Goal: Contribute content

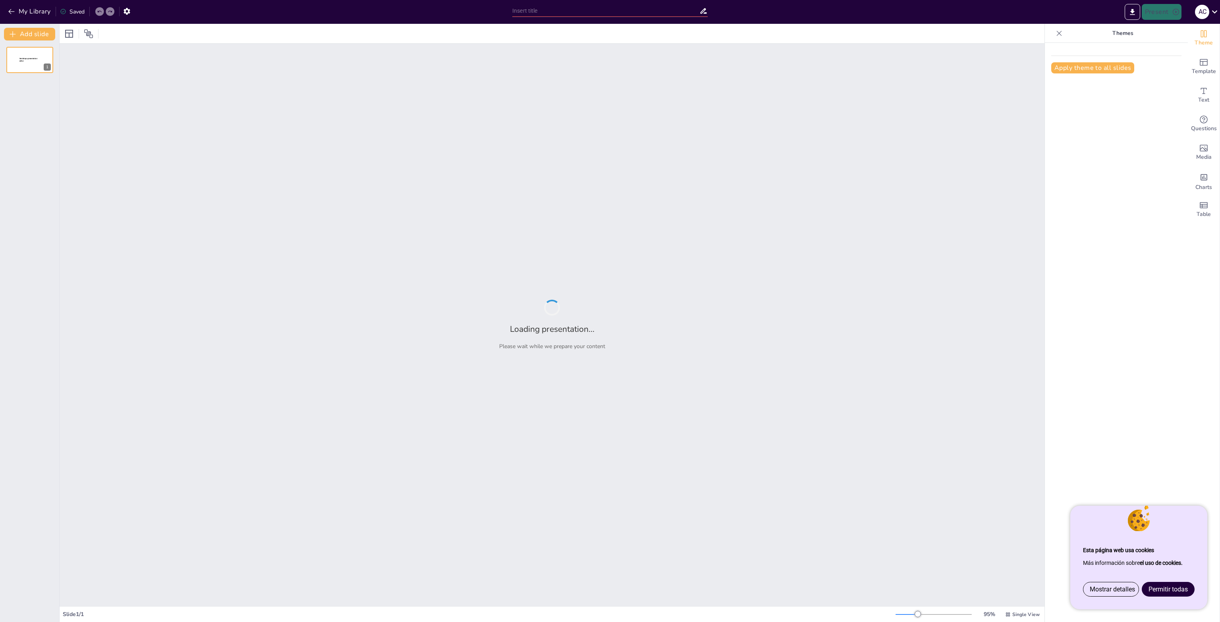
type input "NATURASUB-NATURTEK 2030"
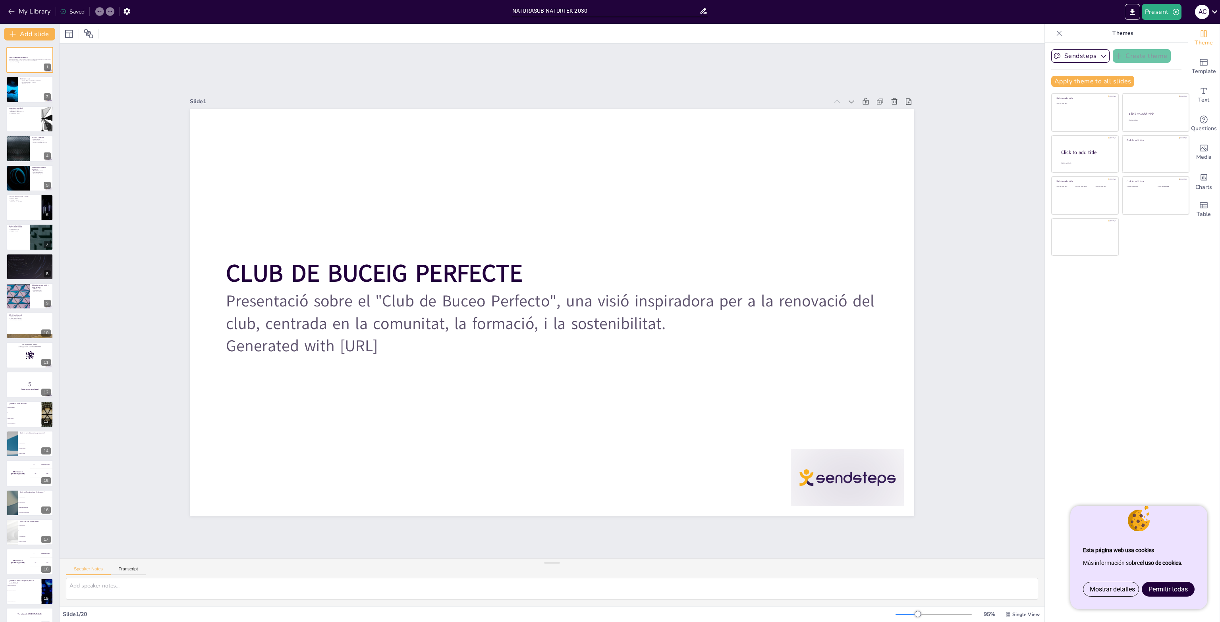
checkbox input "true"
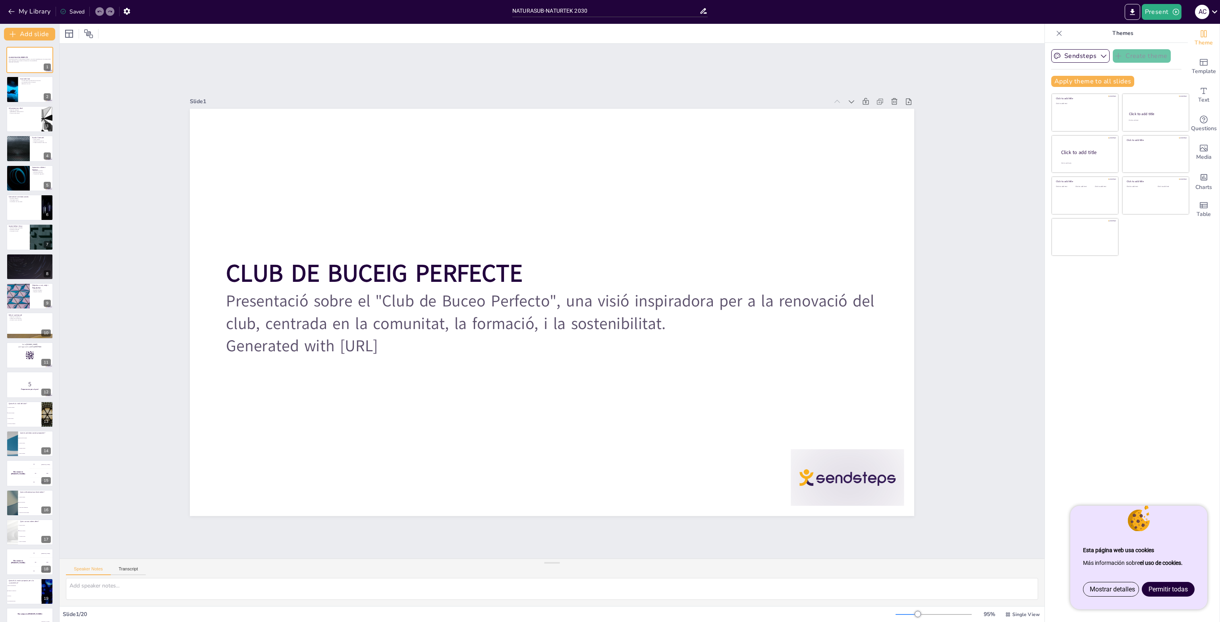
checkbox input "true"
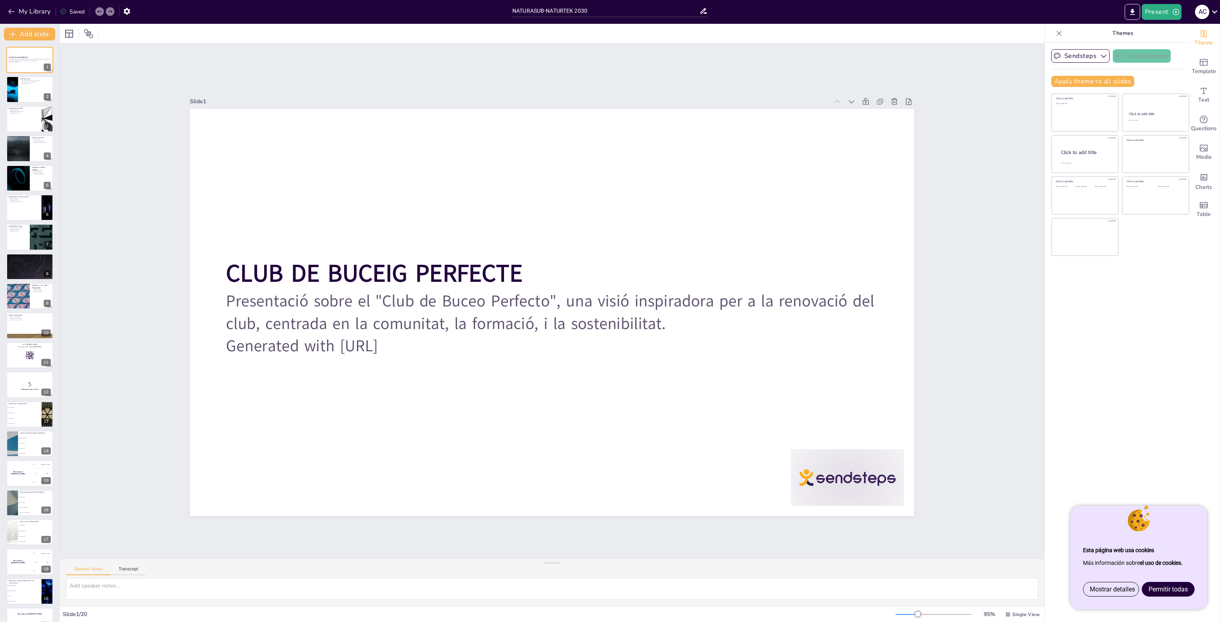
checkbox input "true"
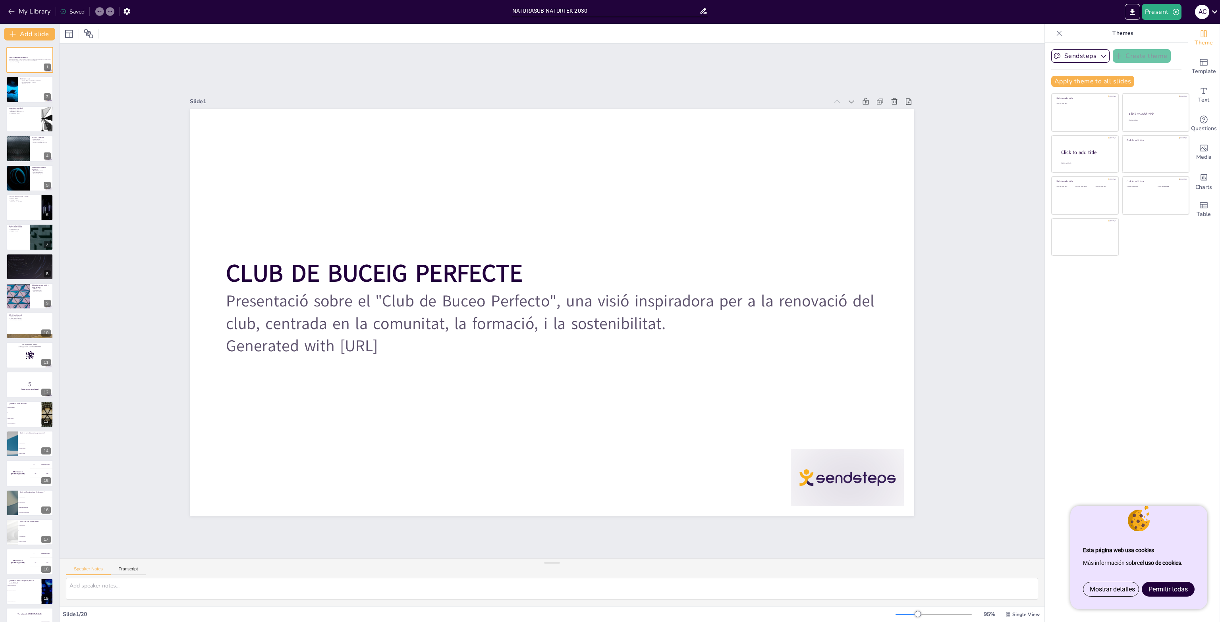
checkbox input "true"
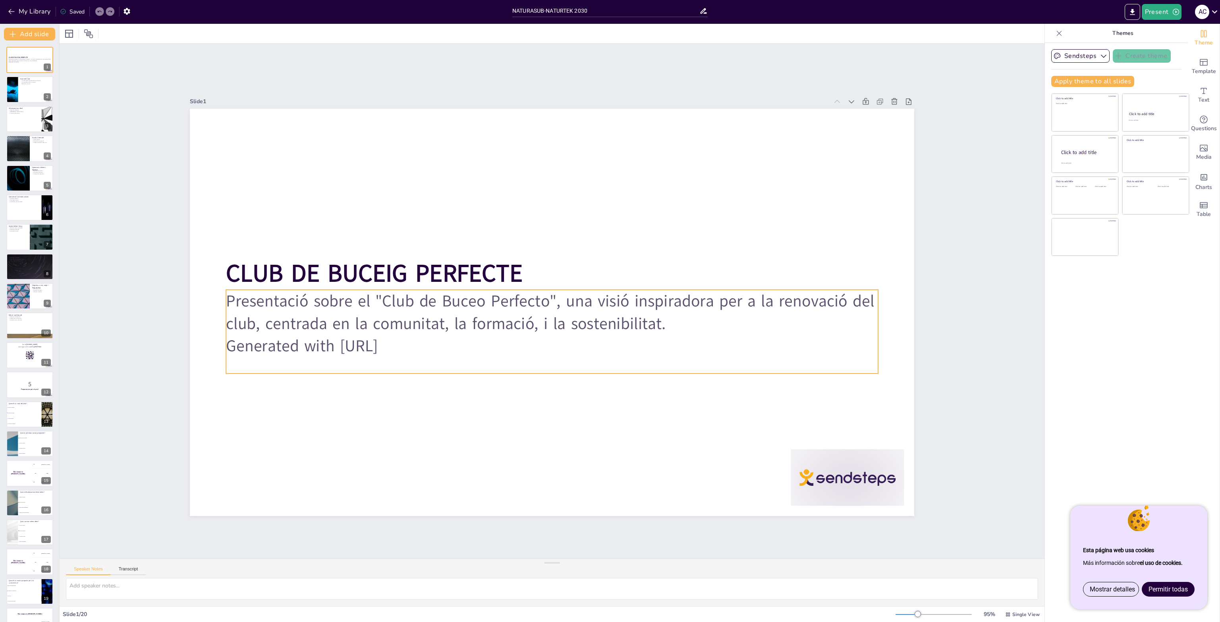
checkbox input "true"
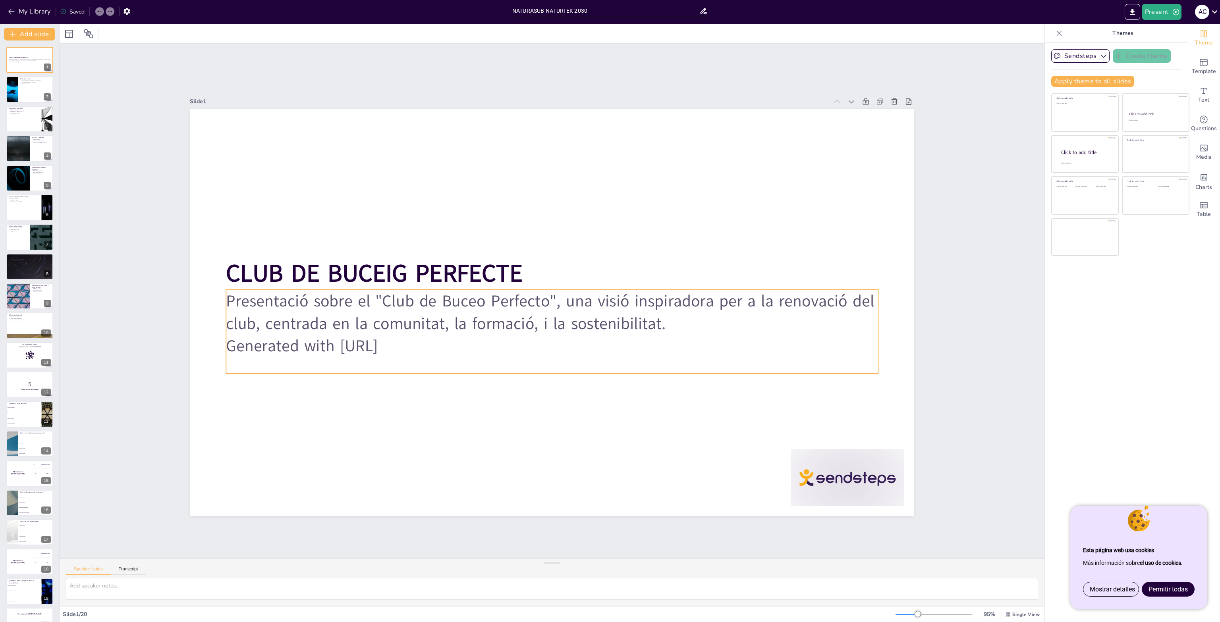
checkbox input "true"
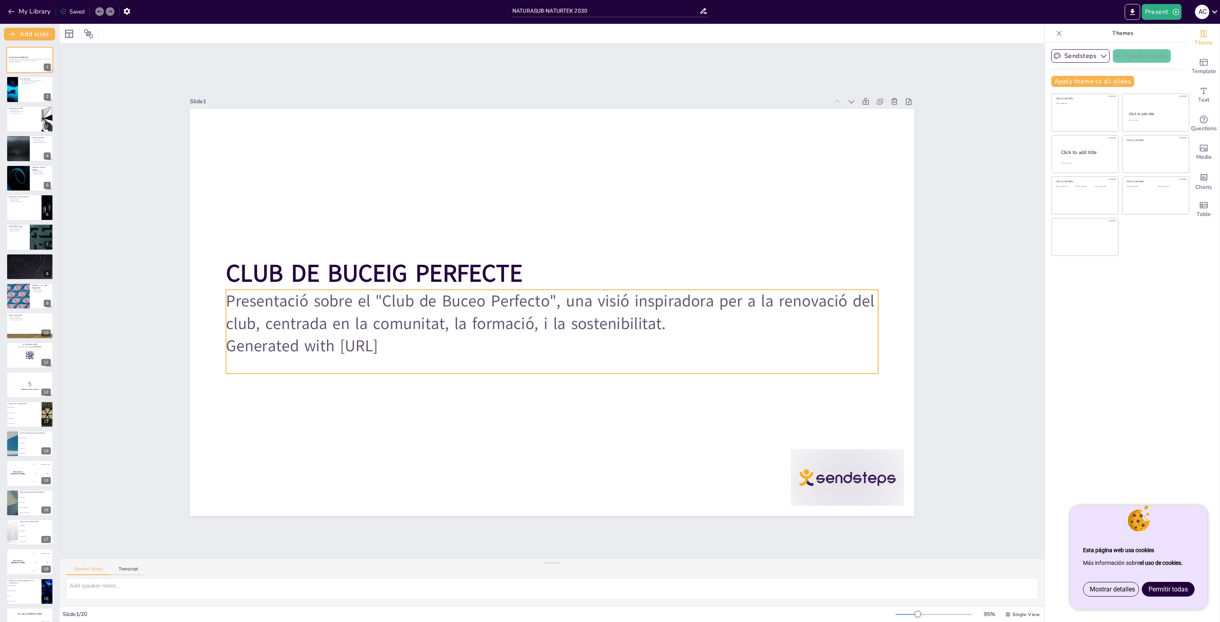
checkbox input "true"
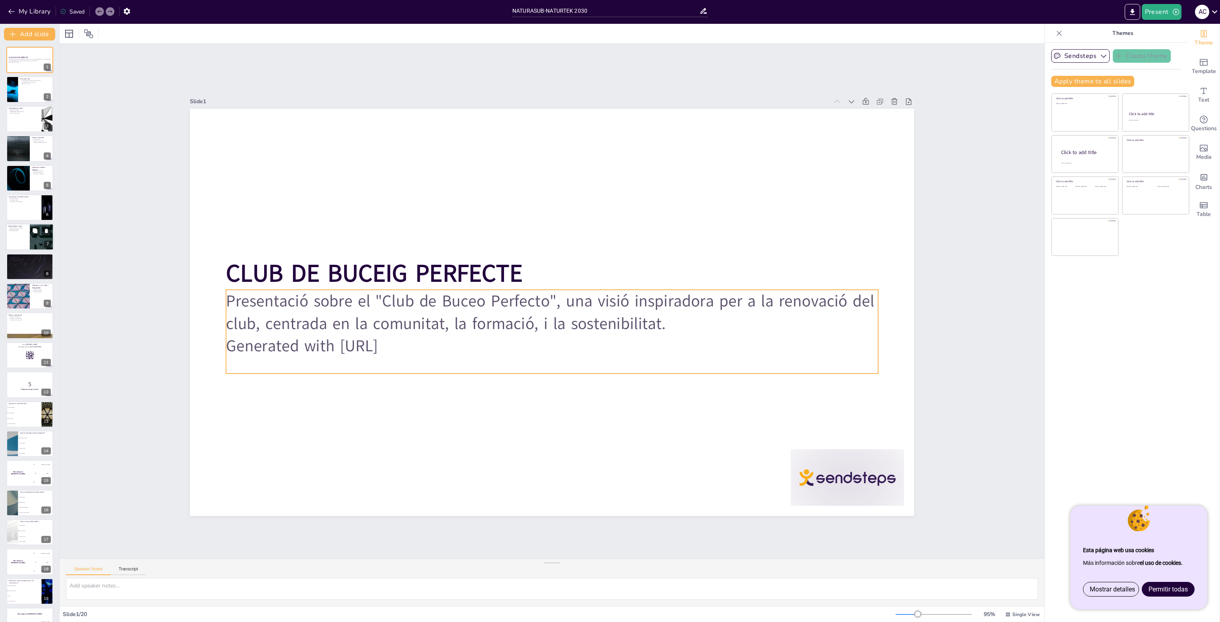
checkbox input "true"
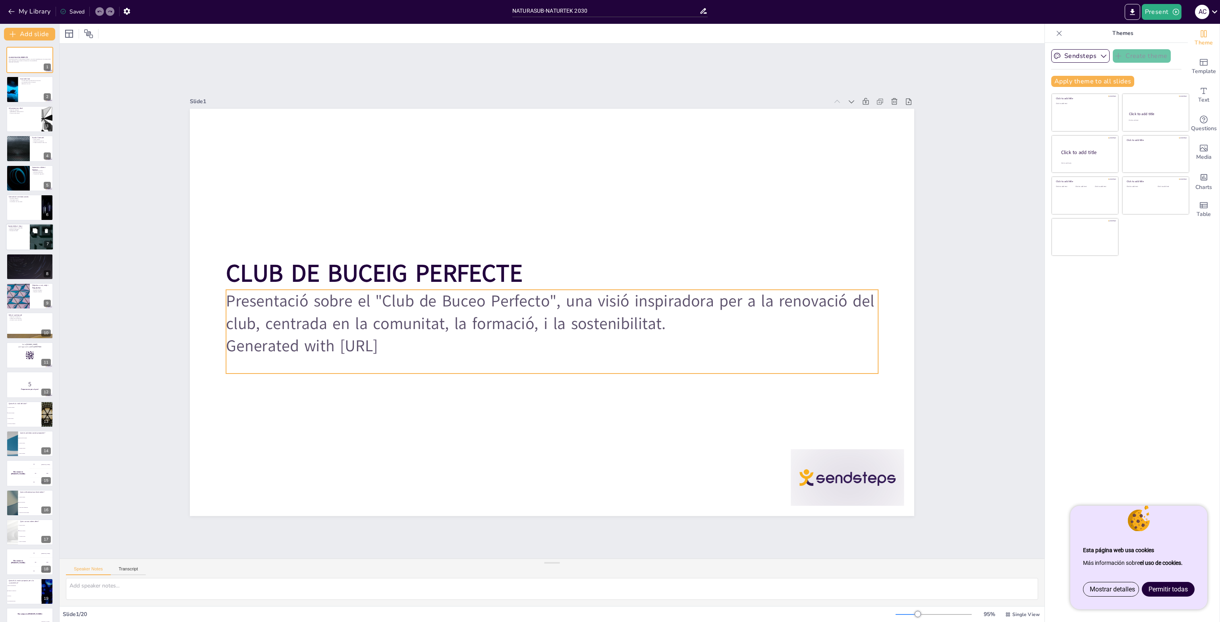
checkbox input "true"
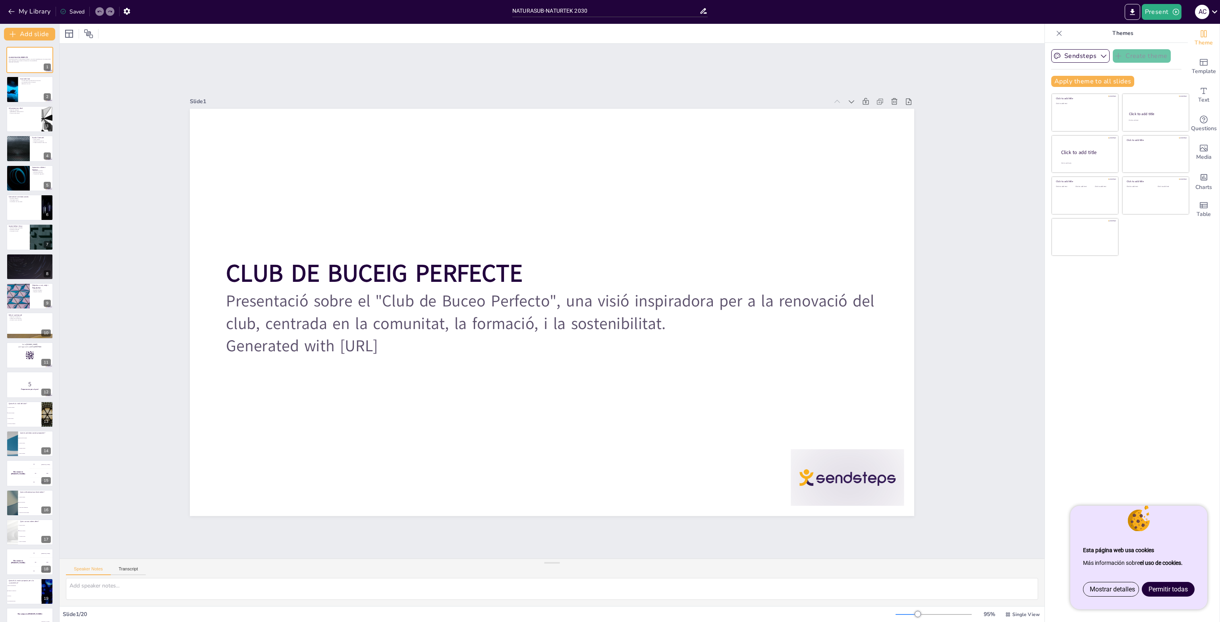
checkbox input "true"
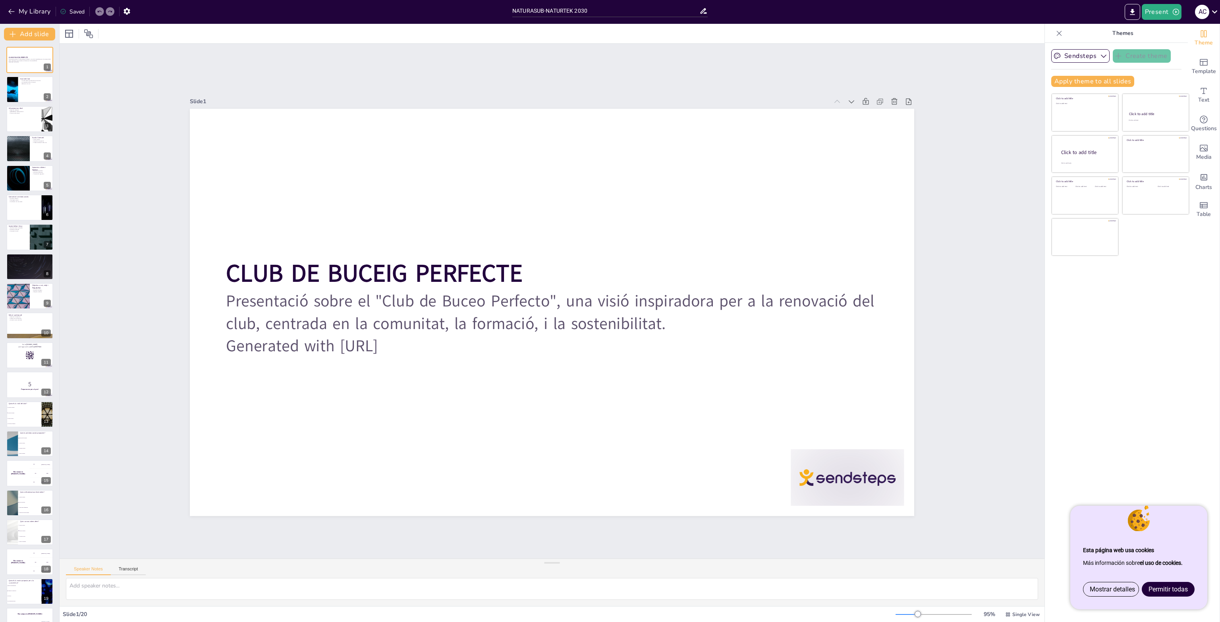
checkbox input "true"
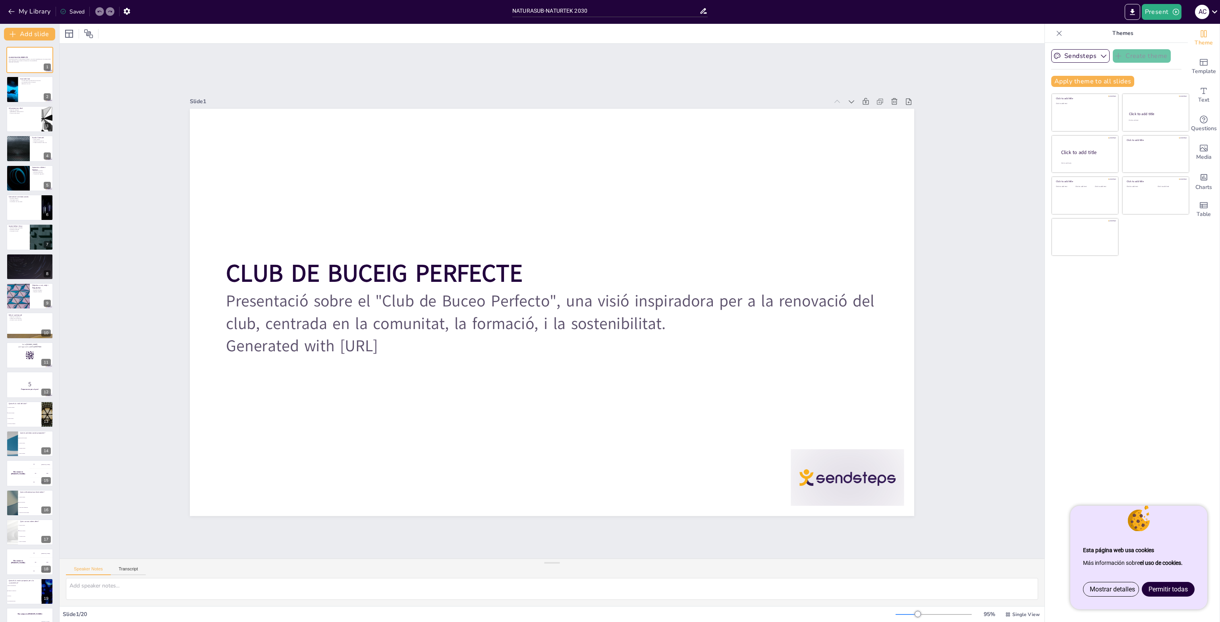
checkbox input "true"
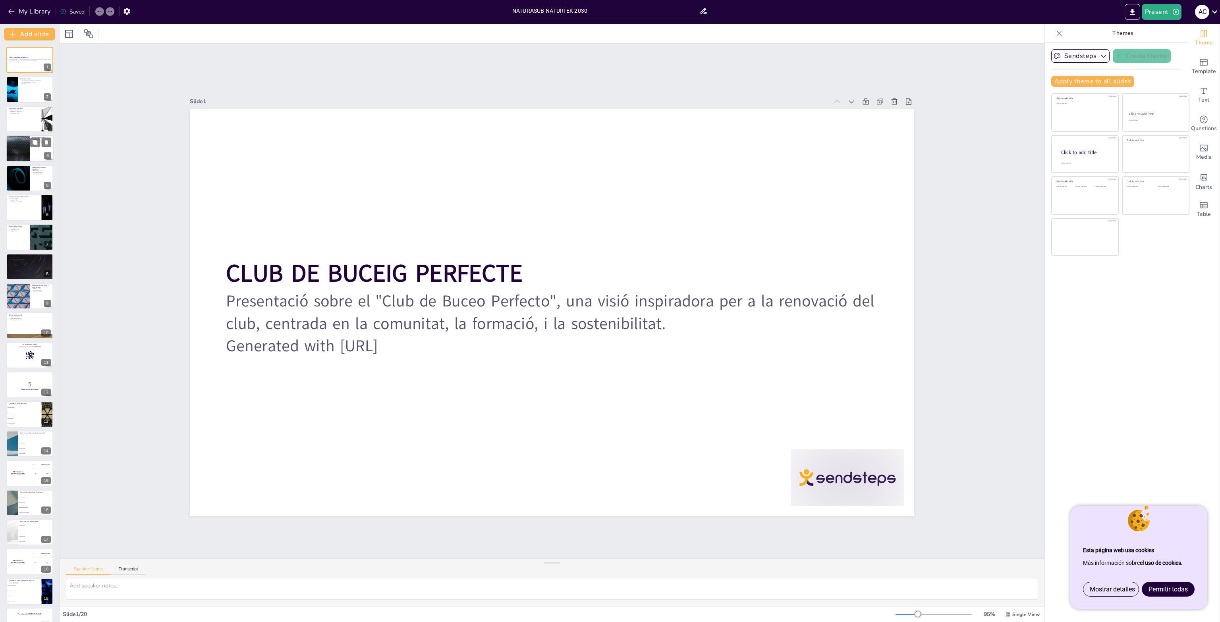
checkbox input "true"
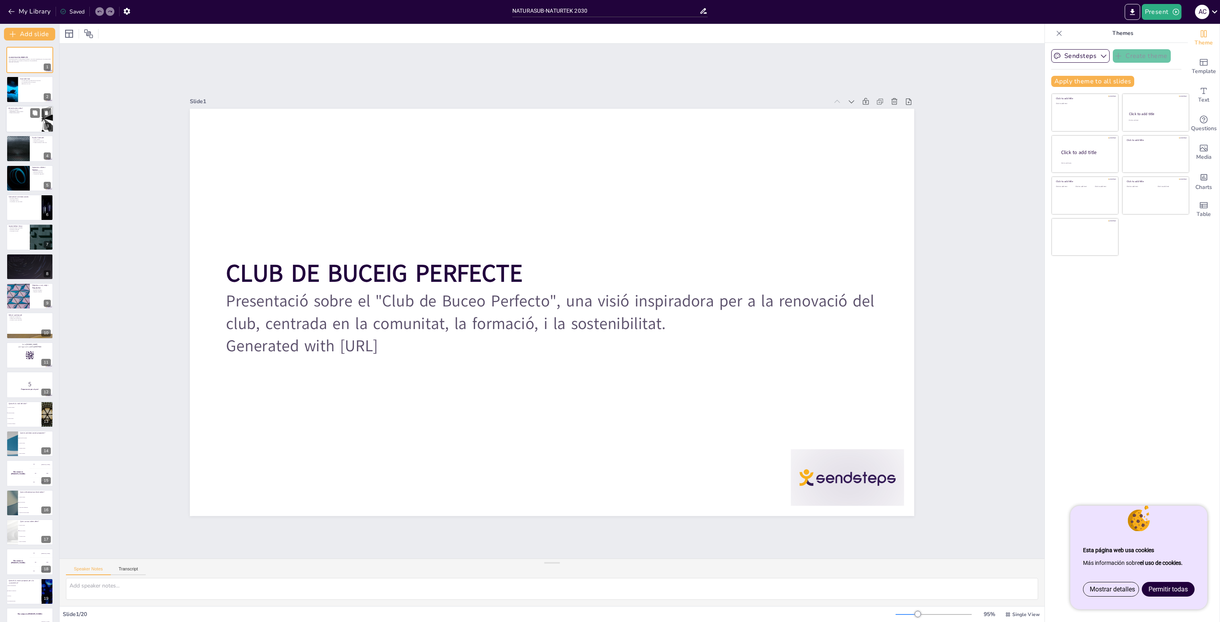
checkbox input "true"
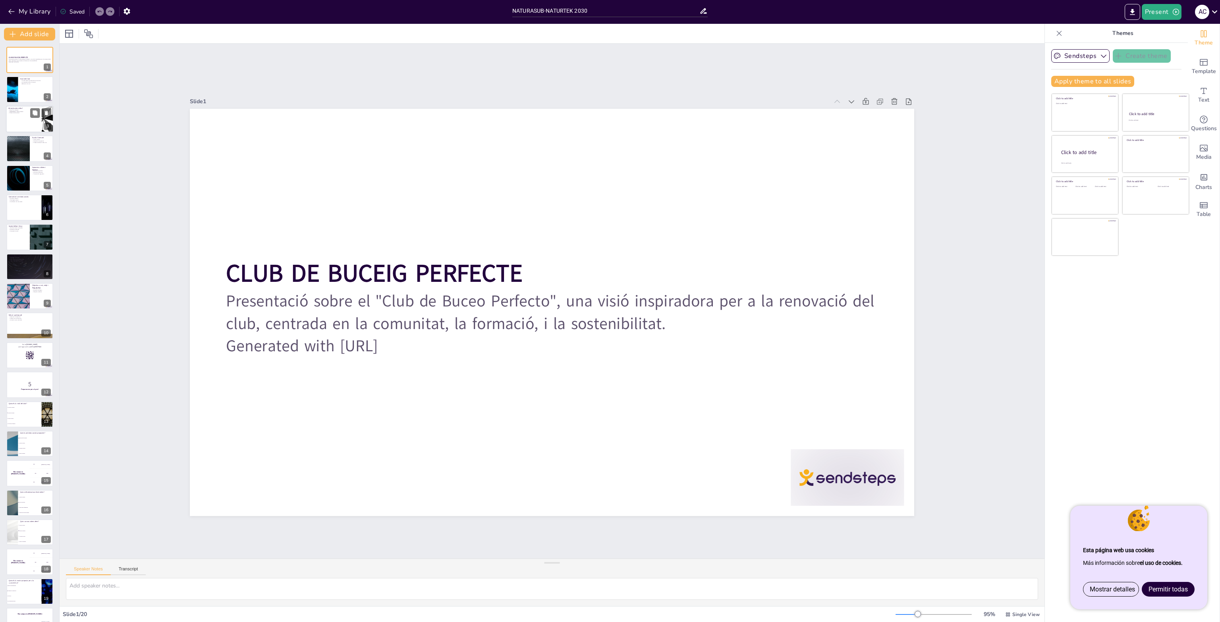
checkbox input "true"
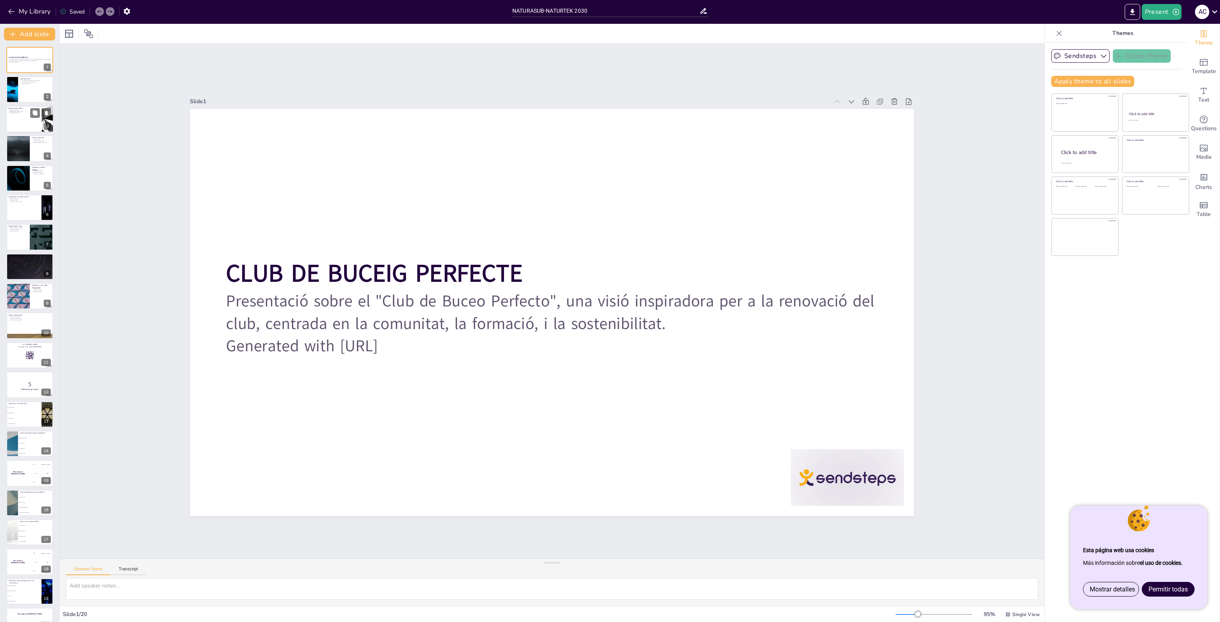
checkbox input "true"
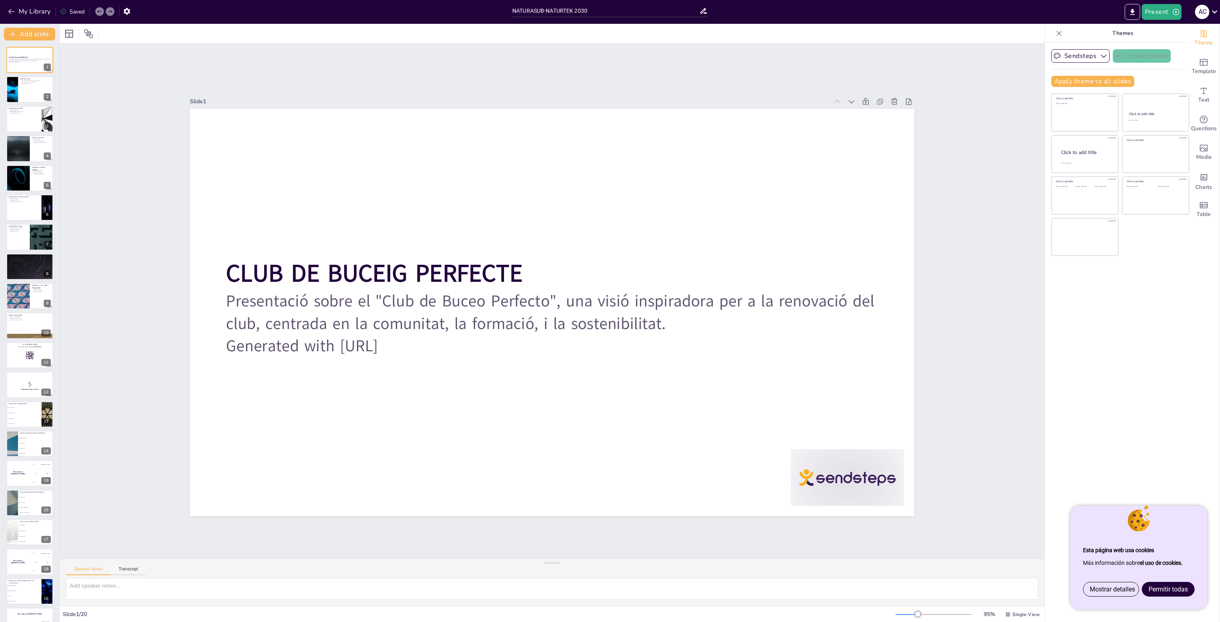
checkbox input "true"
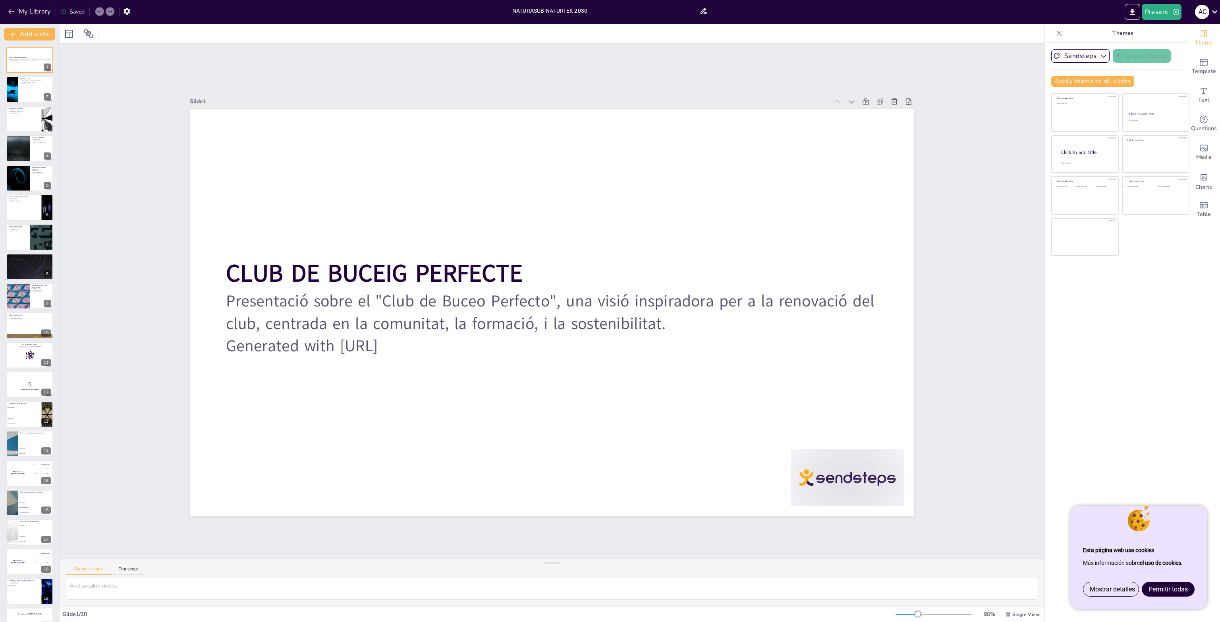
checkbox input "true"
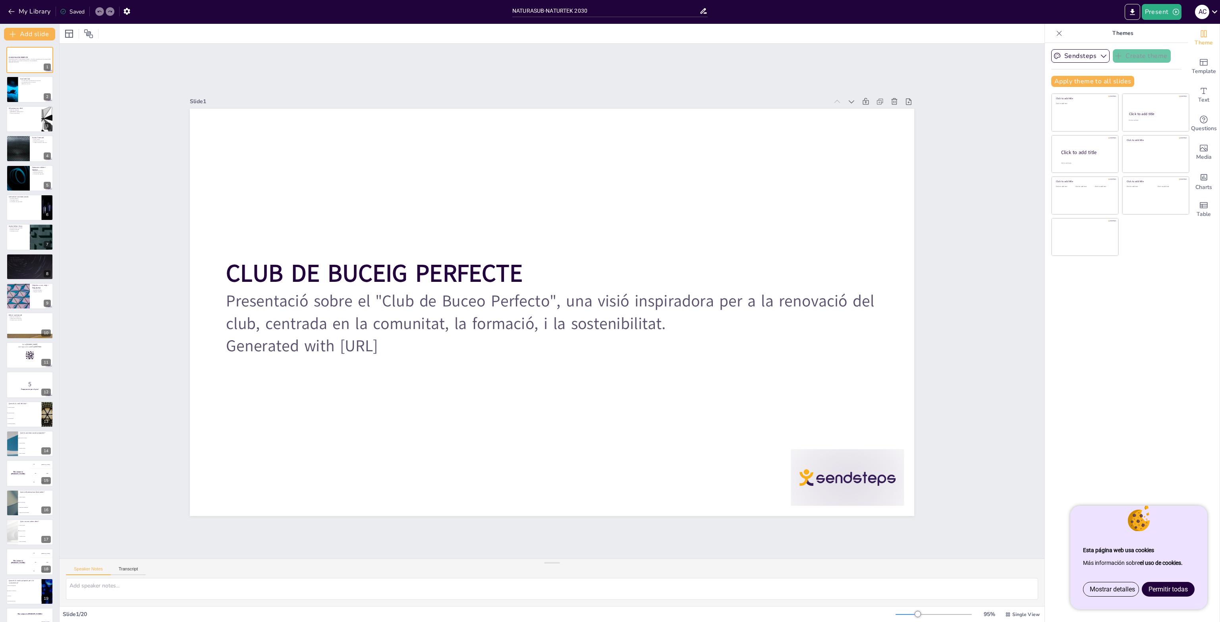
checkbox input "true"
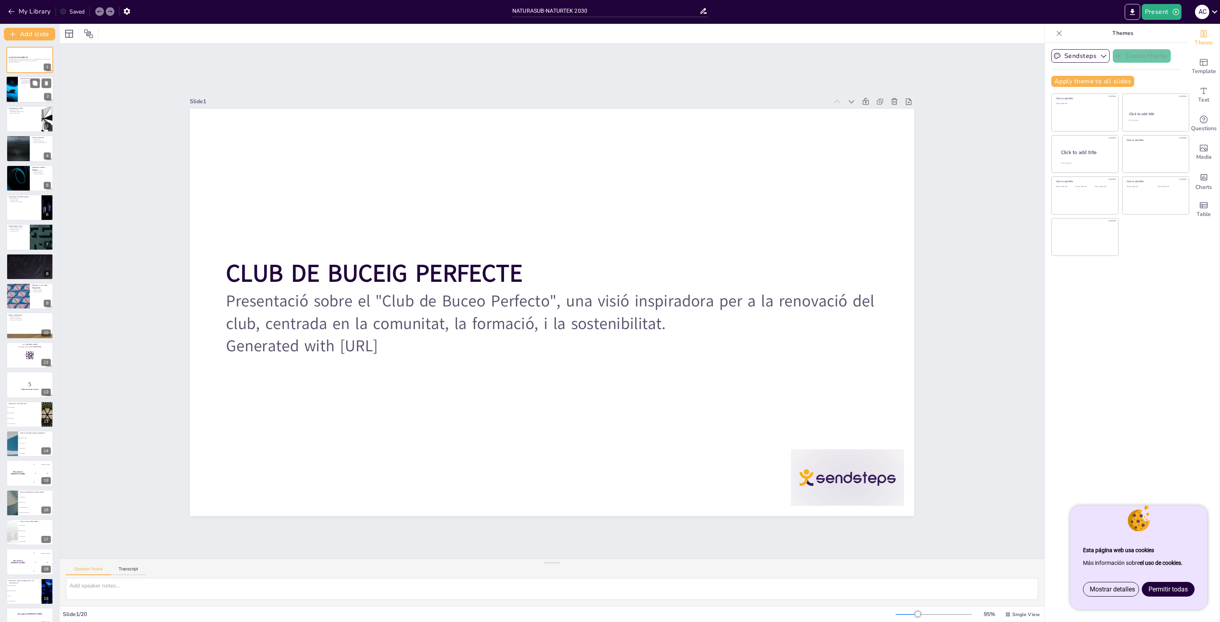
checkbox input "true"
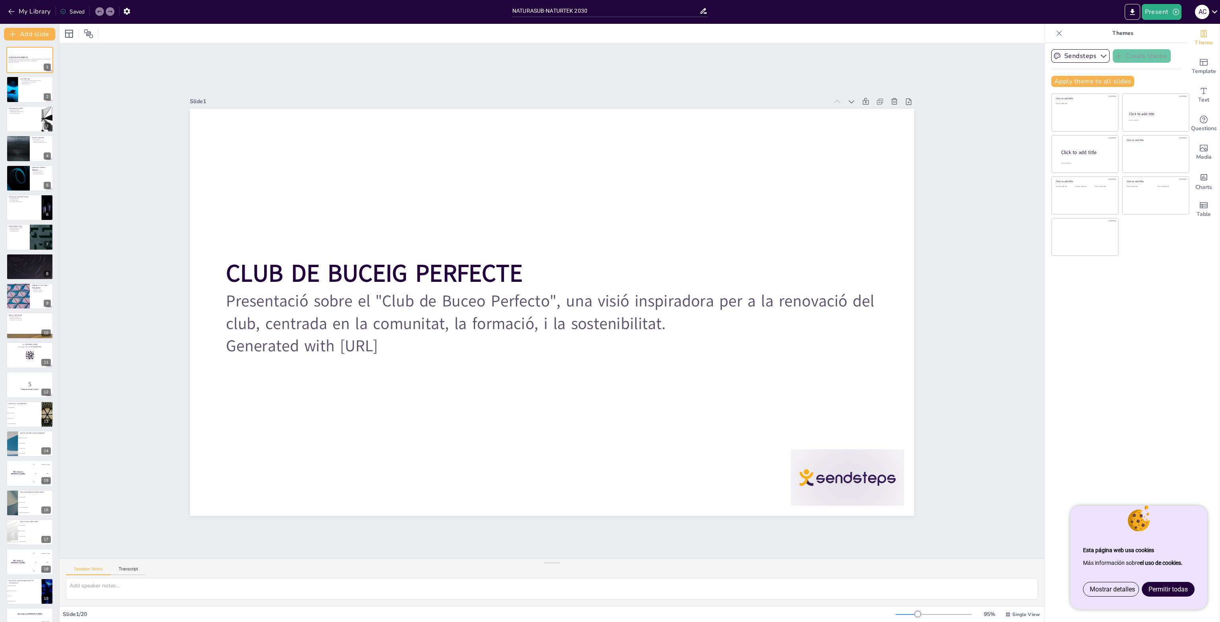
checkbox input "true"
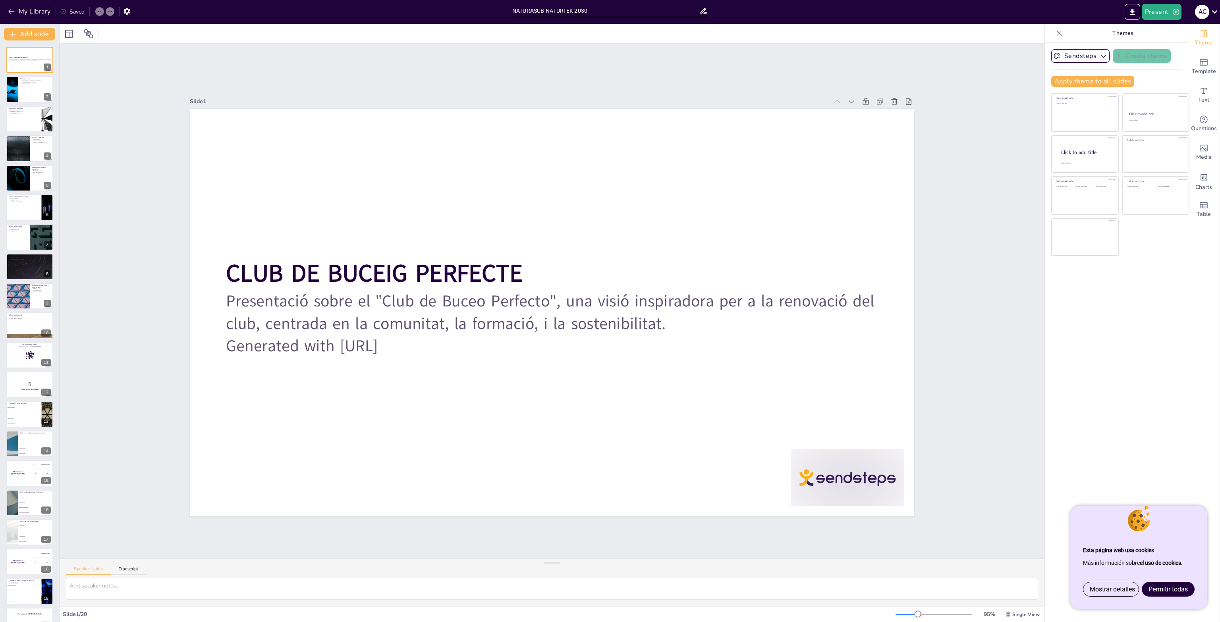
checkbox input "true"
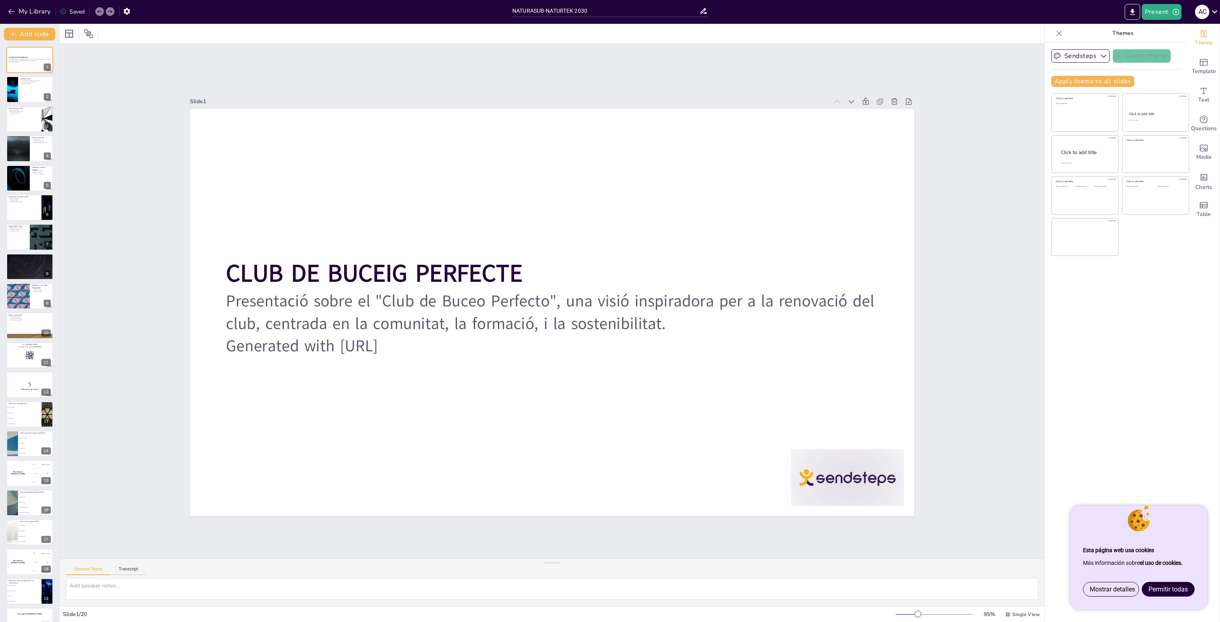
checkbox input "true"
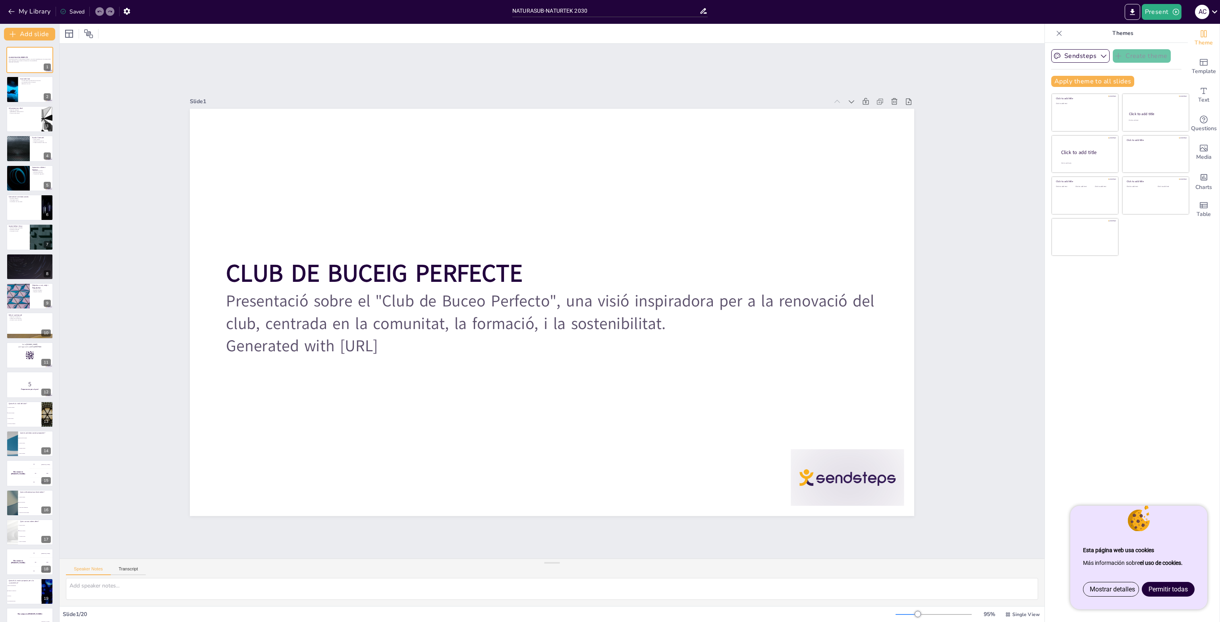
checkbox input "true"
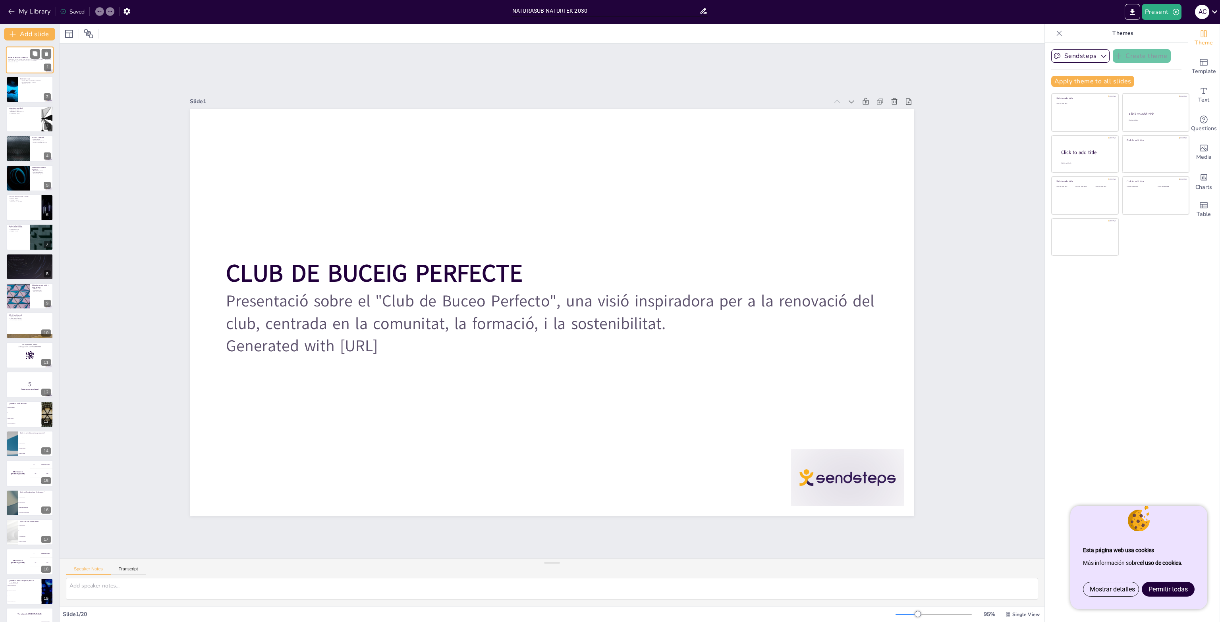
checkbox input "true"
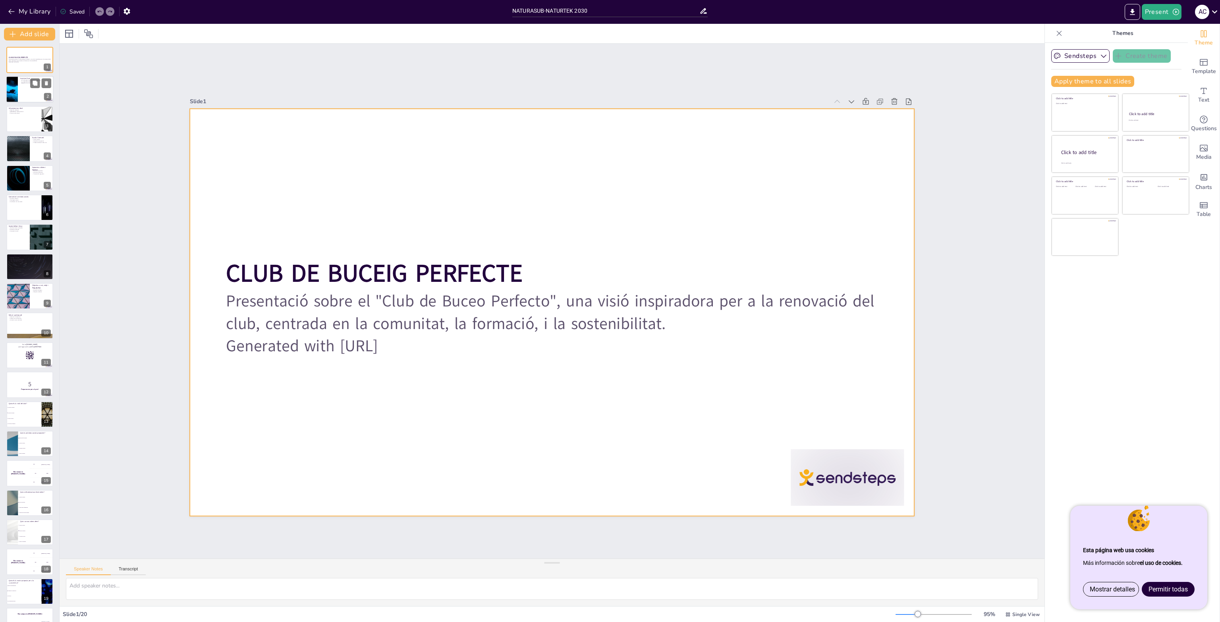
checkbox input "true"
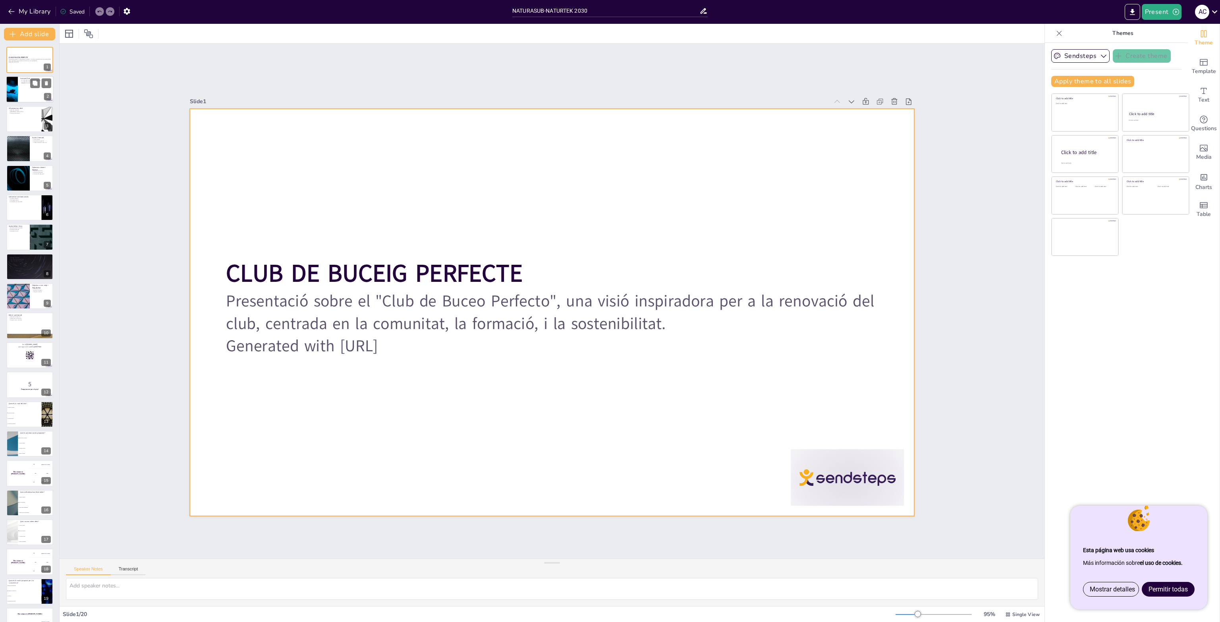
checkbox input "true"
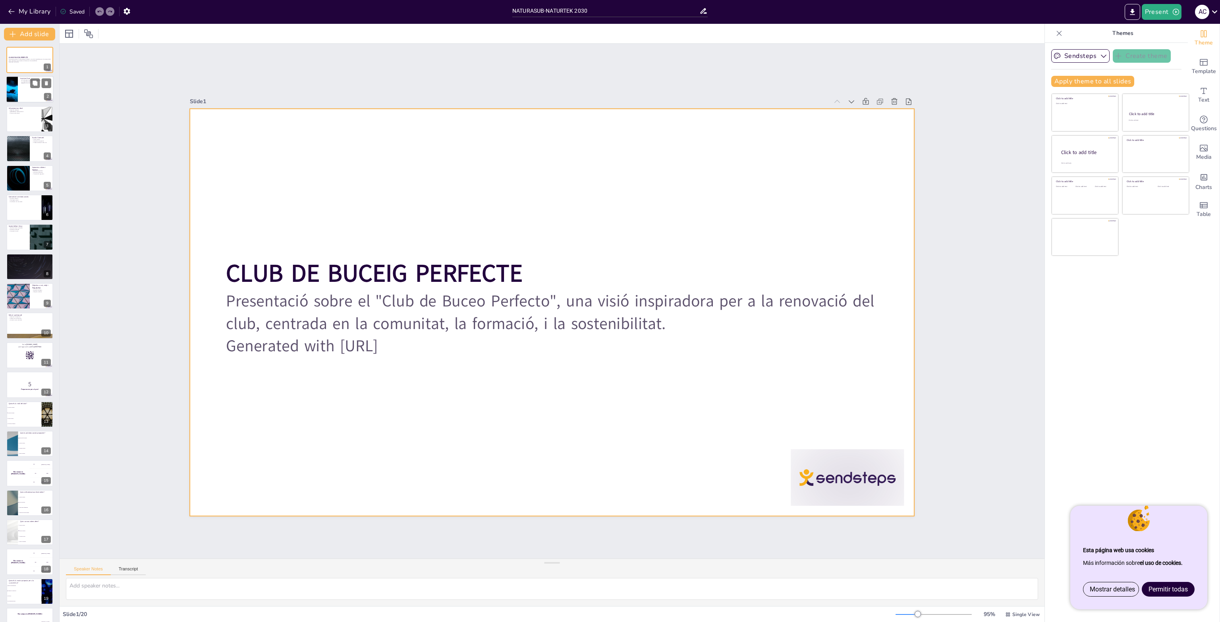
checkbox input "true"
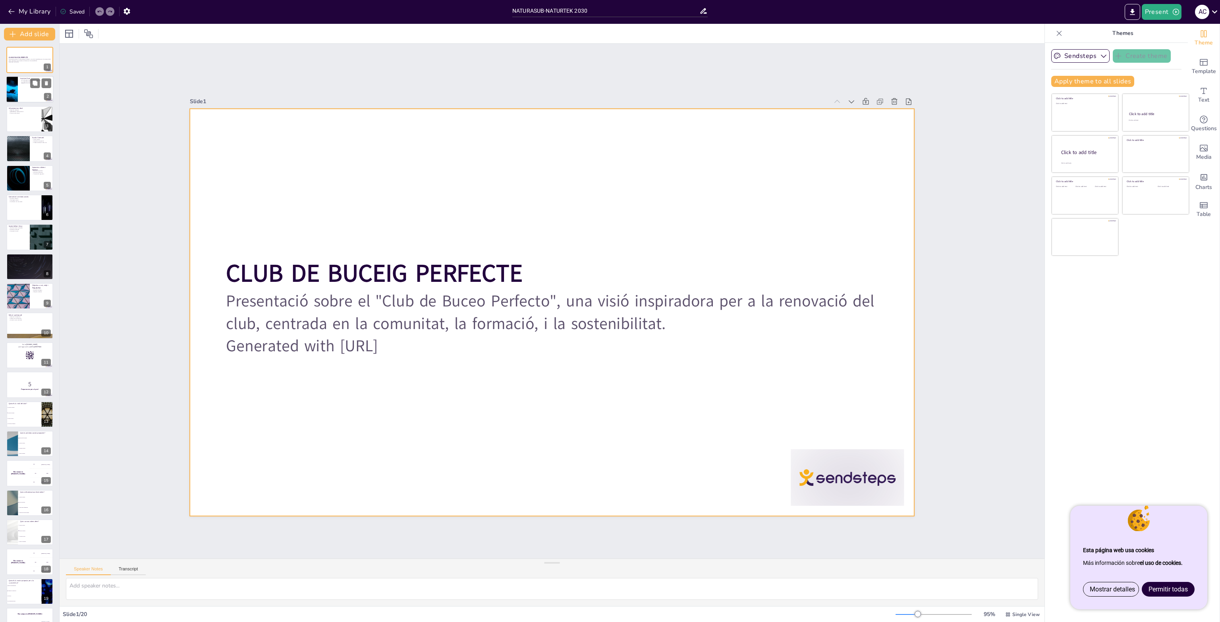
checkbox input "true"
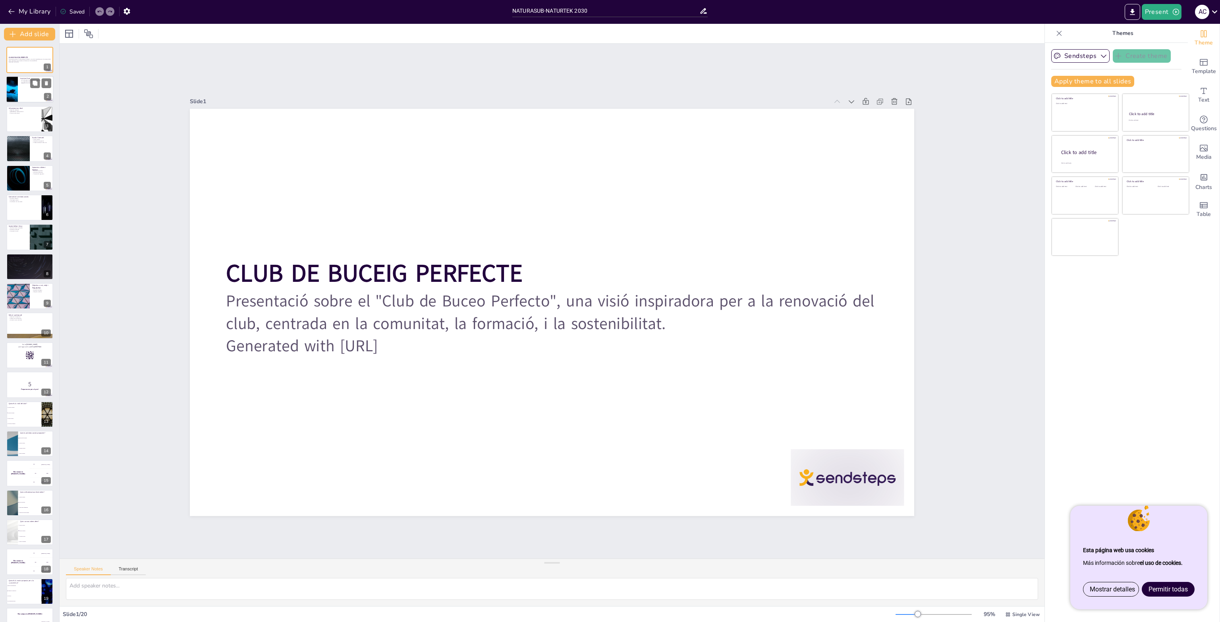
checkbox input "true"
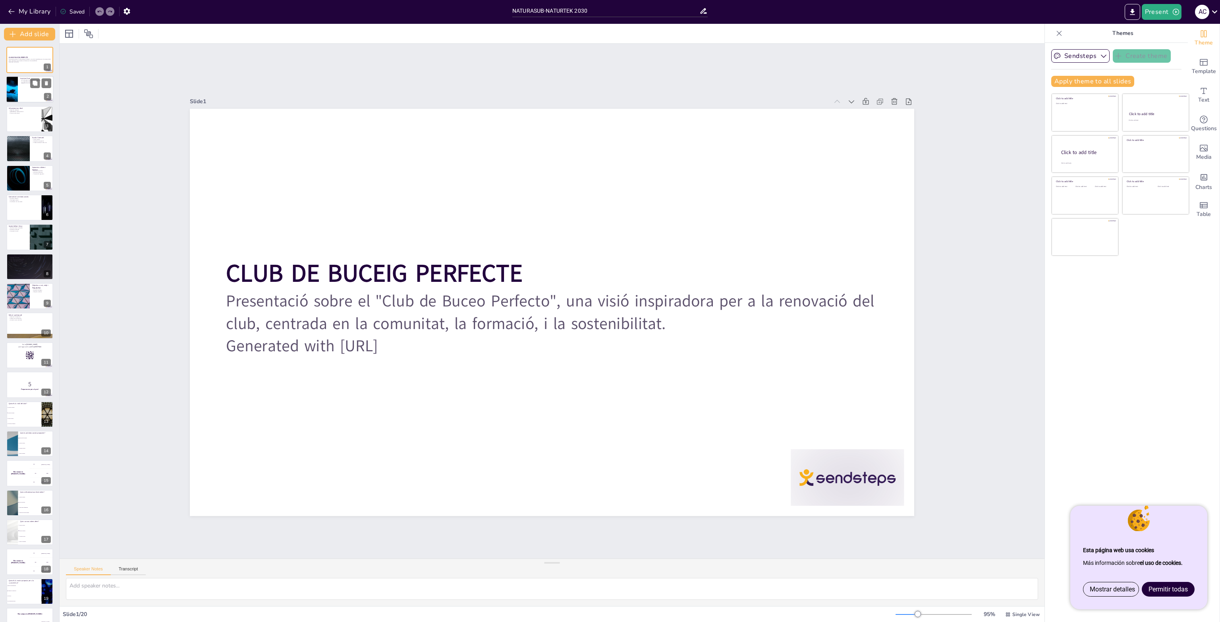
click at [26, 83] on p "Referent a la zona" at bounding box center [35, 84] width 31 height 2
checkbox input "true"
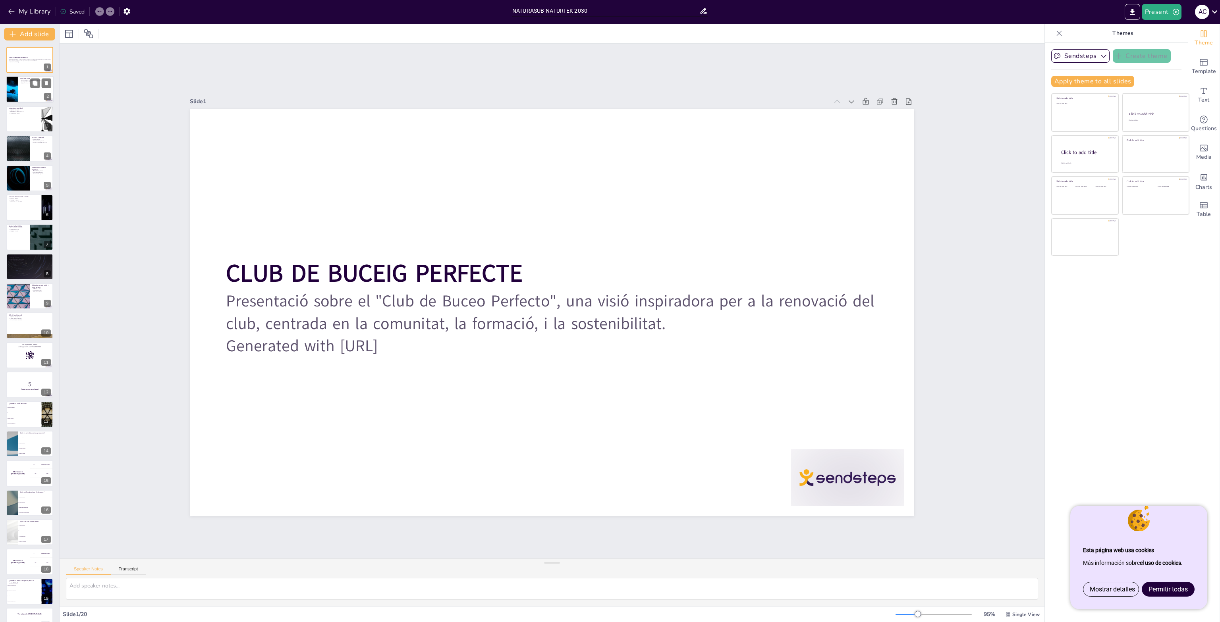
checkbox input "true"
type textarea "La idea d'un "club obert" és essencial per al creixement i la sostenibilitat de…"
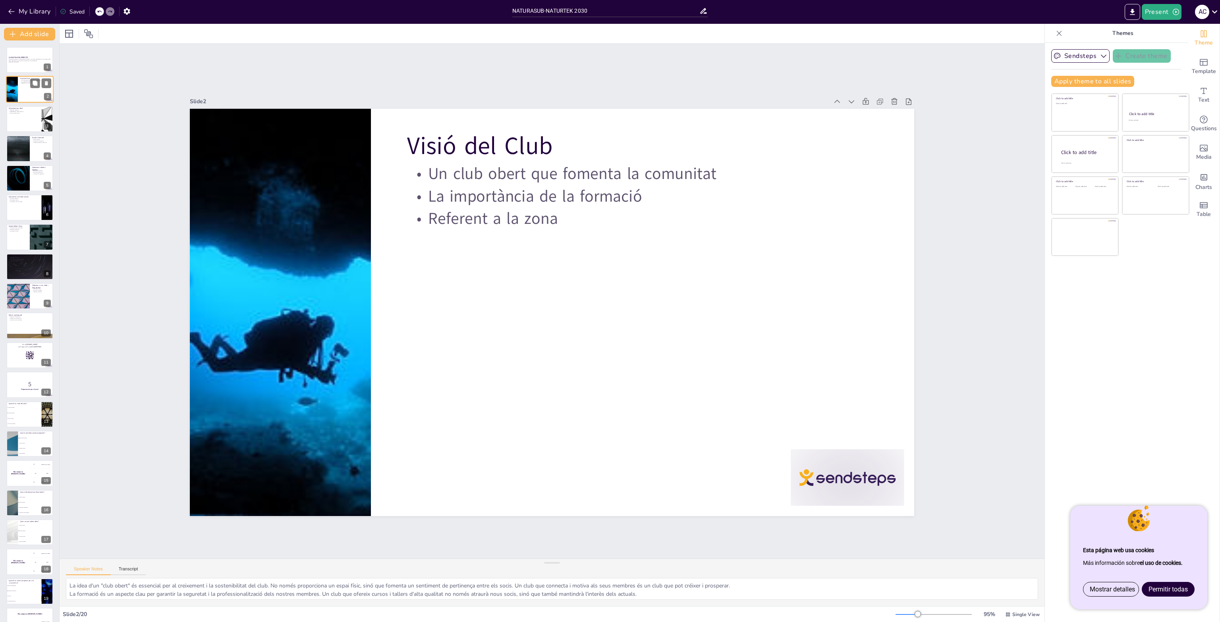
checkbox input "true"
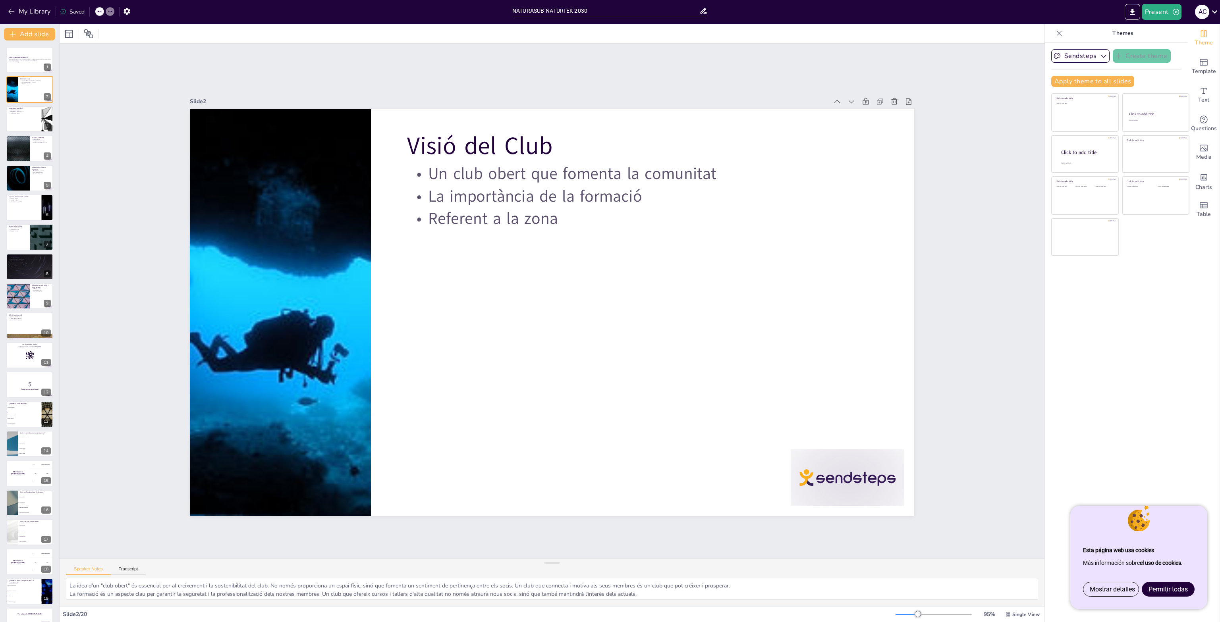
checkbox input "true"
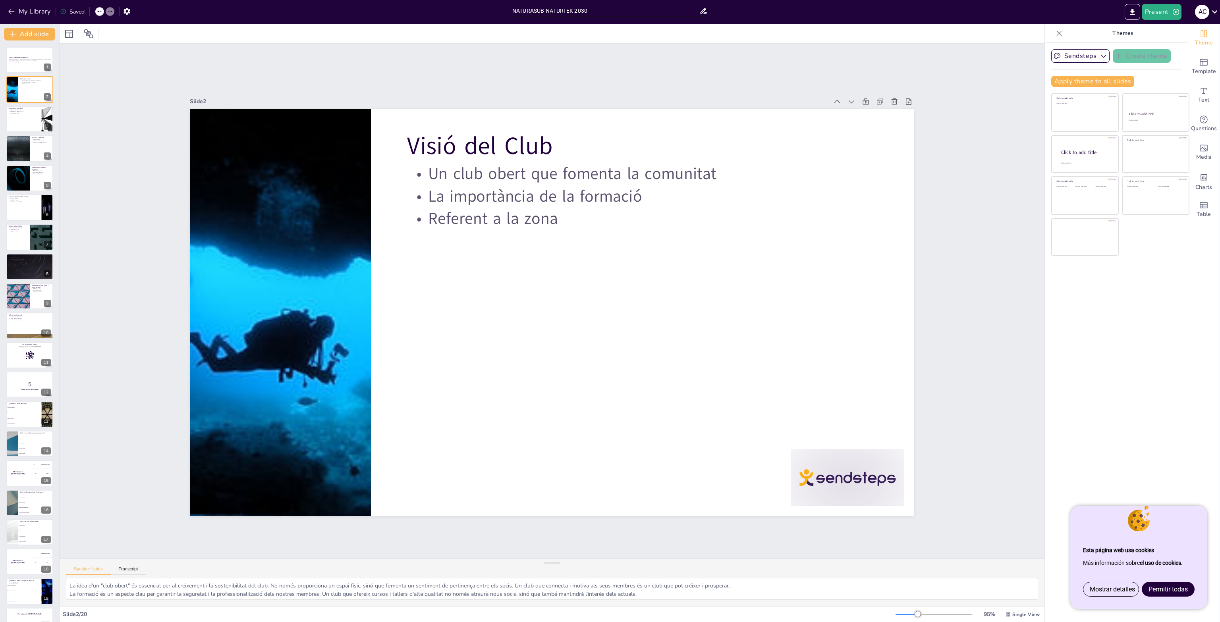
checkbox input "true"
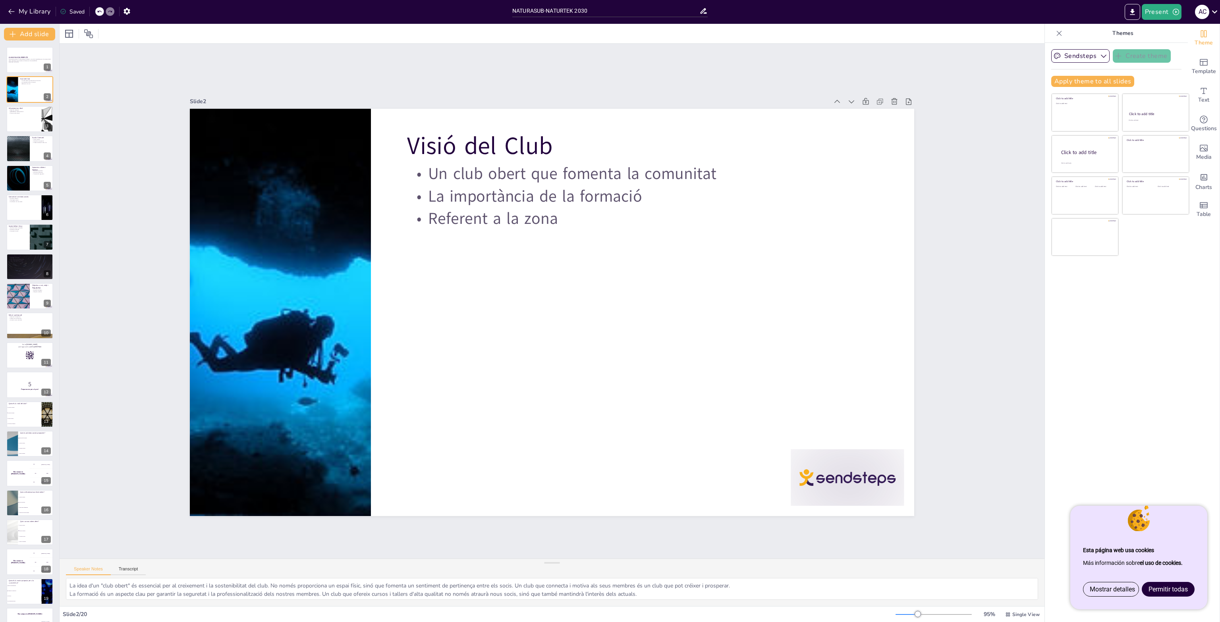
checkbox input "true"
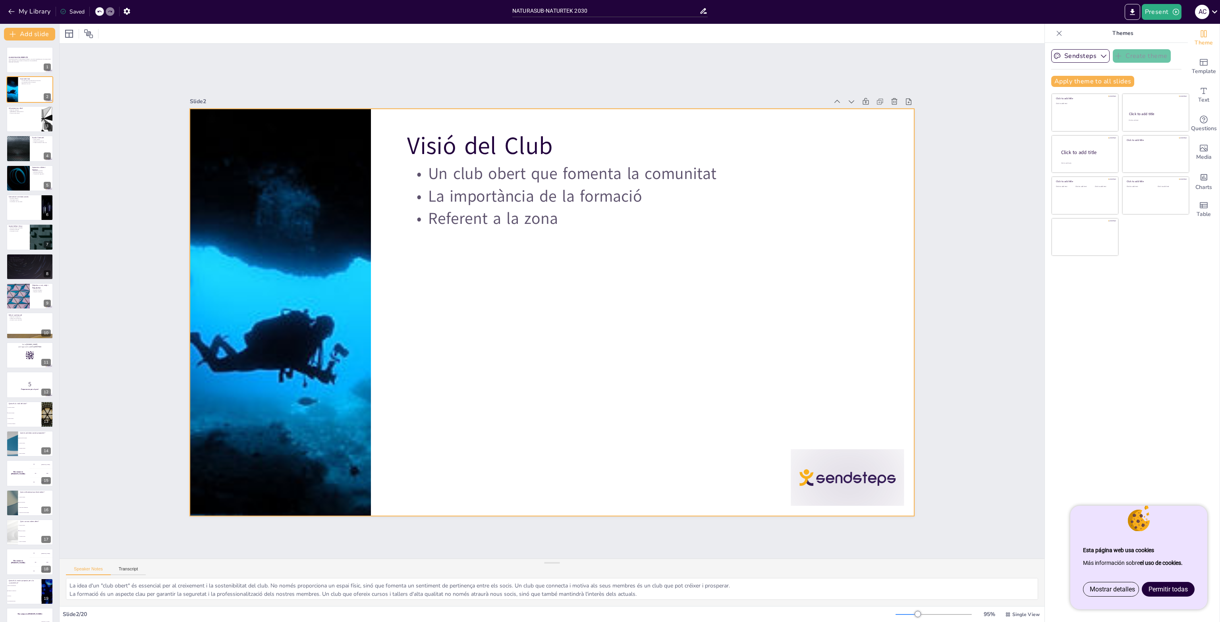
checkbox input "true"
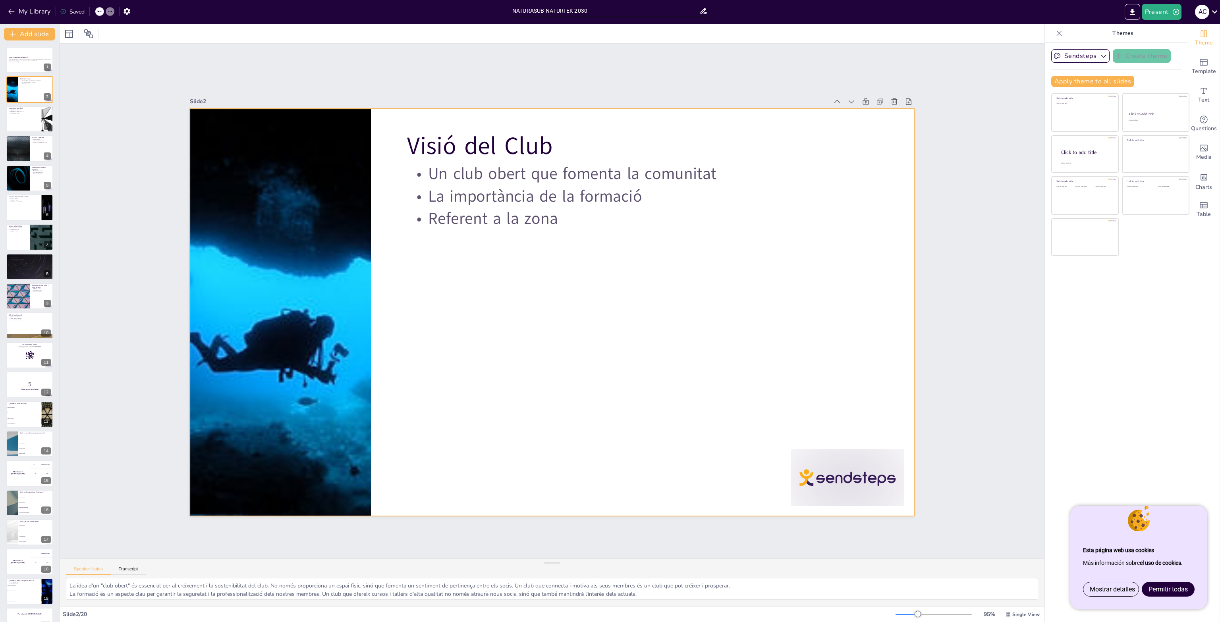
checkbox input "true"
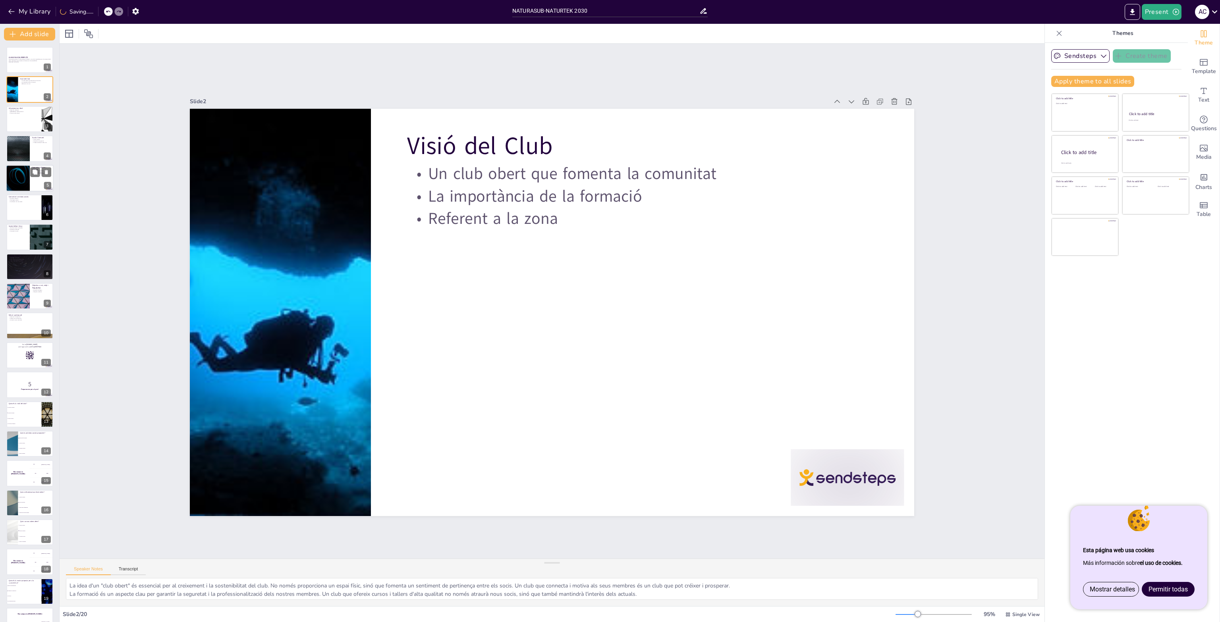
checkbox input "true"
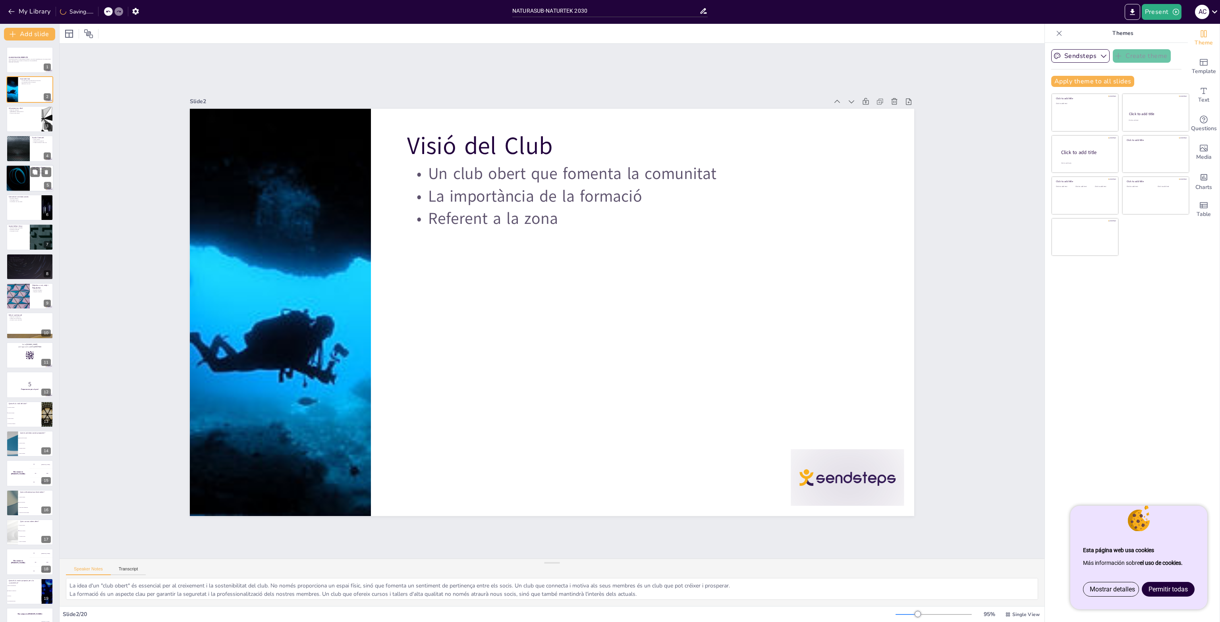
checkbox input "true"
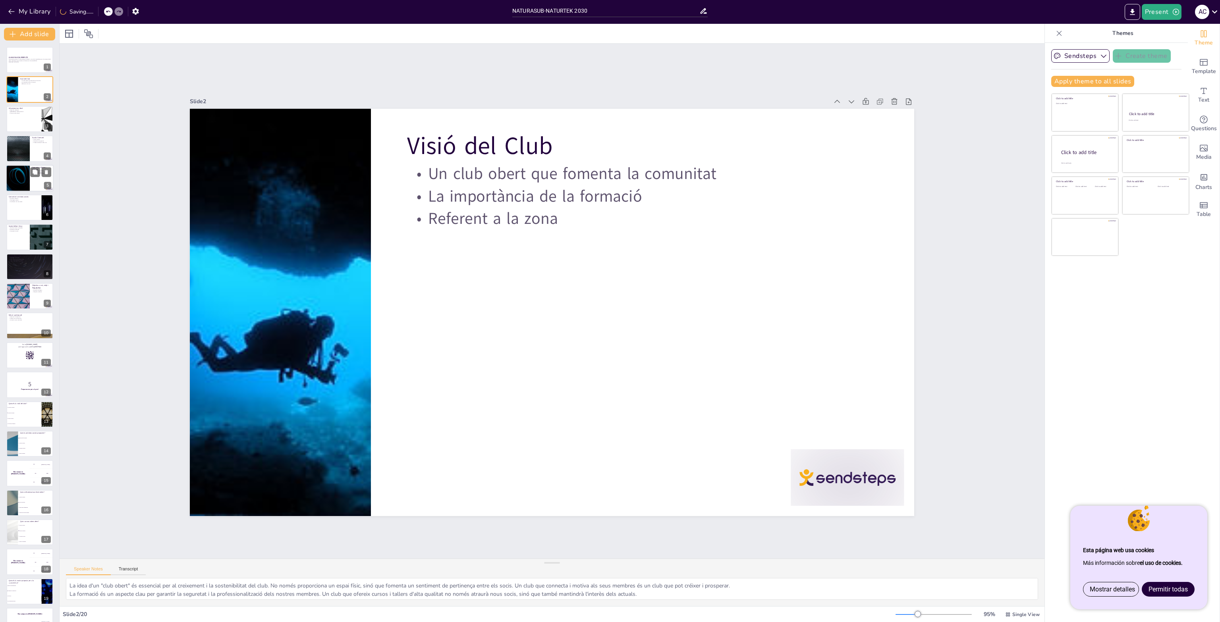
scroll to position [18, 0]
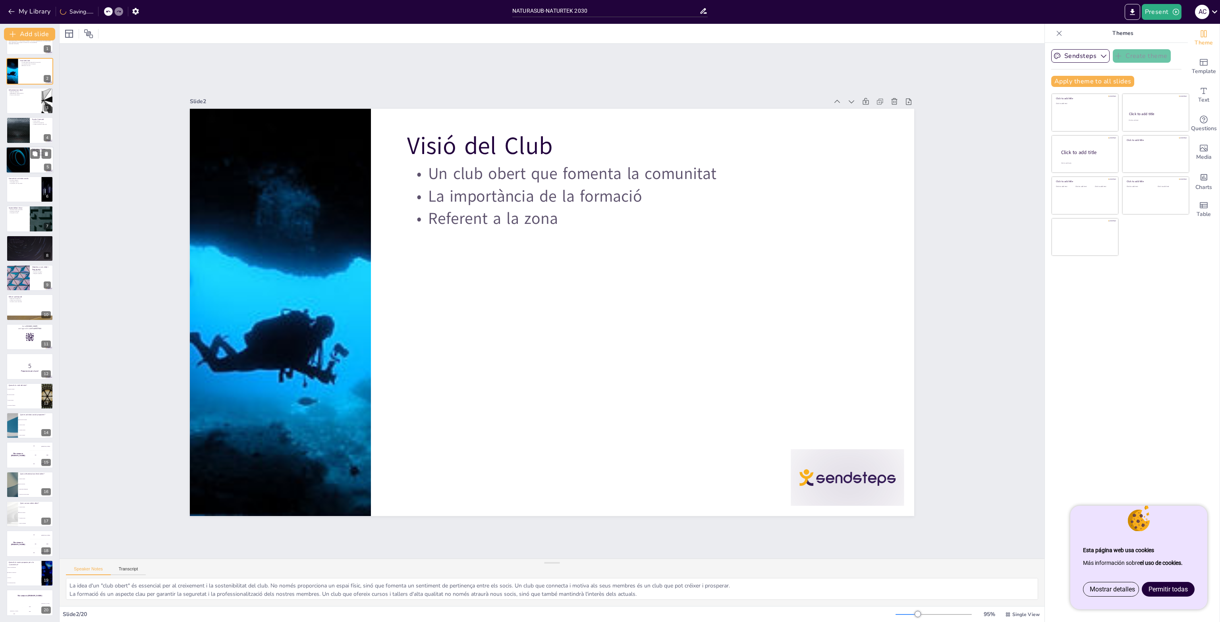
checkbox input "true"
click at [26, 161] on div at bounding box center [18, 160] width 48 height 27
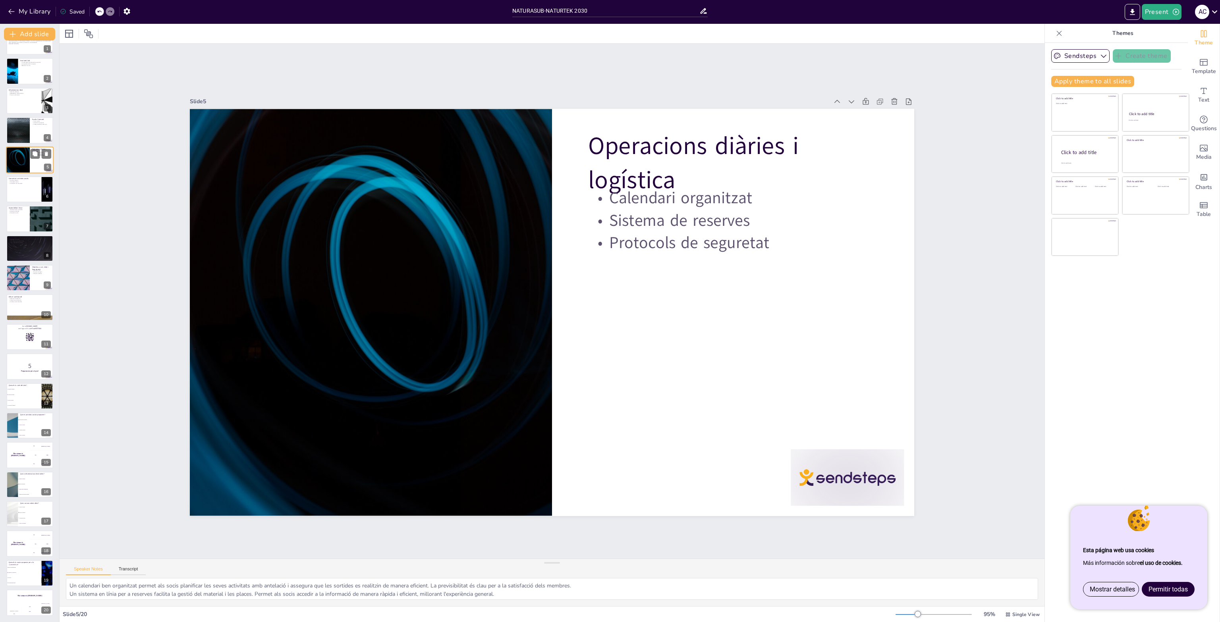
scroll to position [0, 0]
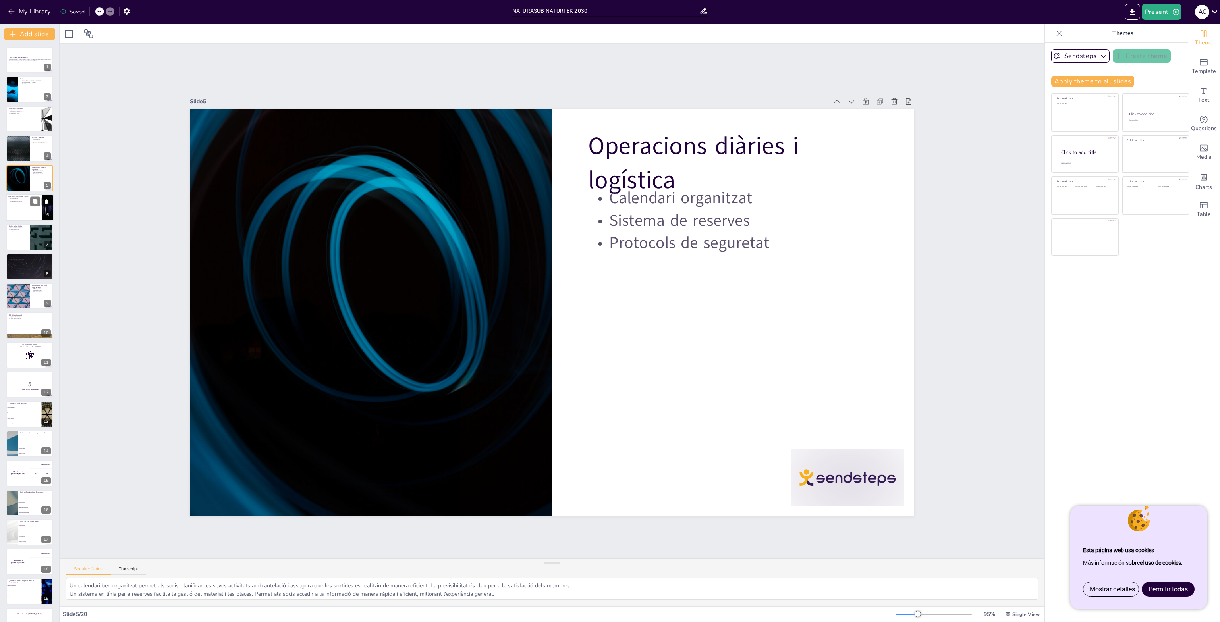
click at [29, 199] on p "Participació activa" at bounding box center [23, 200] width 31 height 2
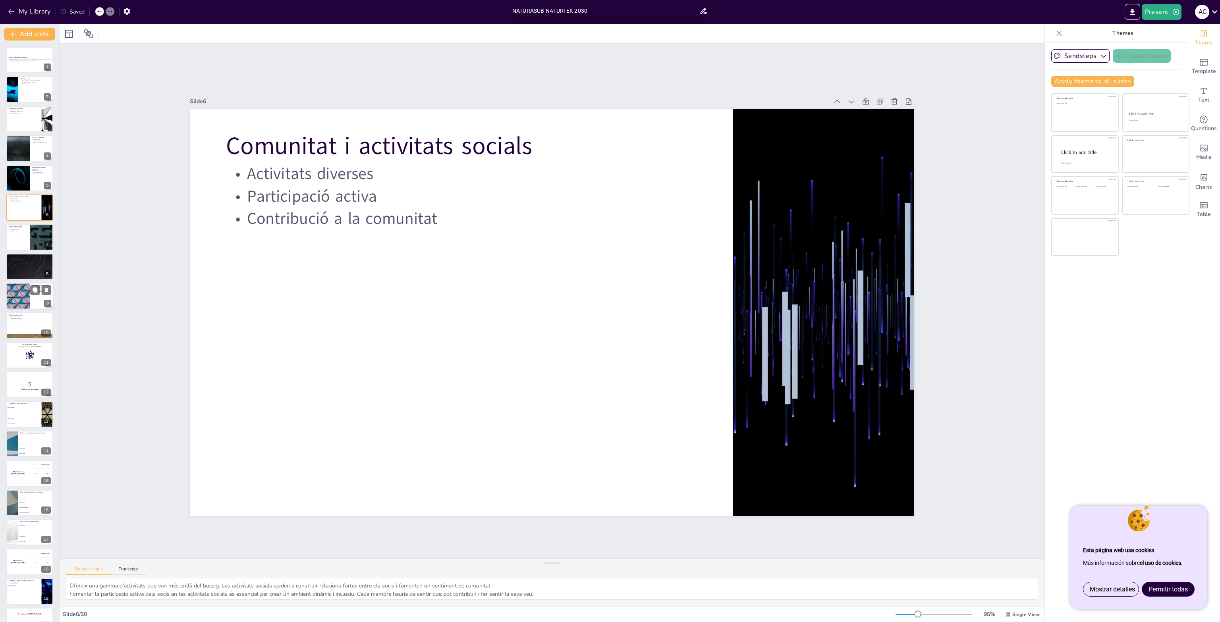
click at [23, 294] on div at bounding box center [18, 296] width 48 height 27
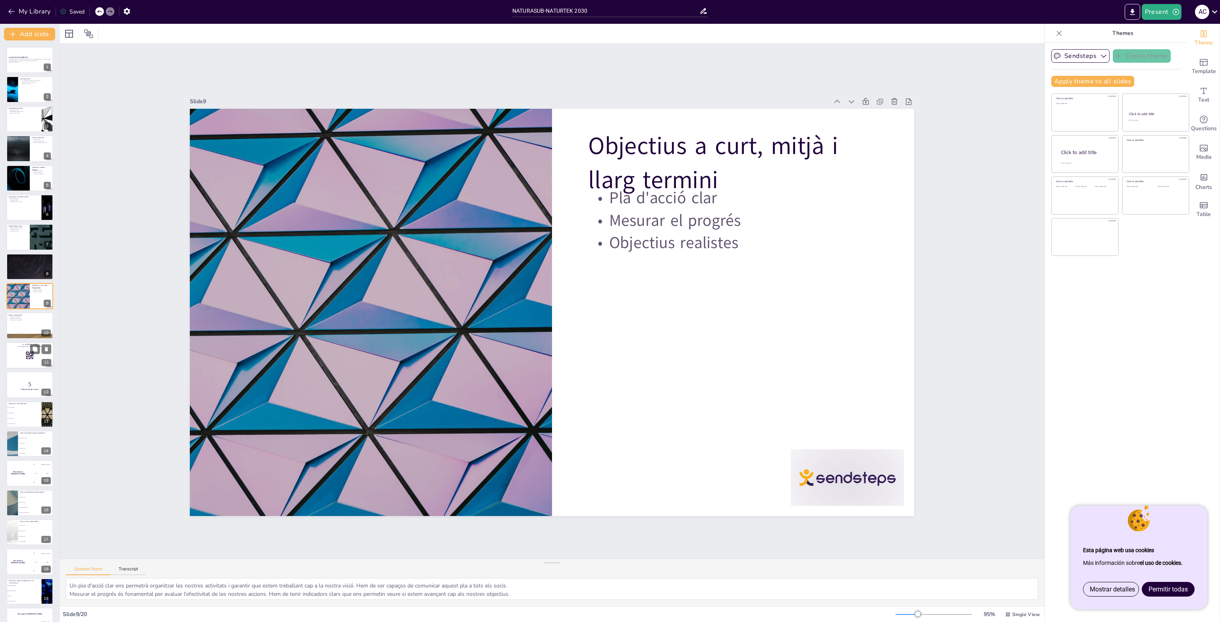
click at [19, 345] on p "Go to [DOMAIN_NAME]" at bounding box center [29, 345] width 43 height 2
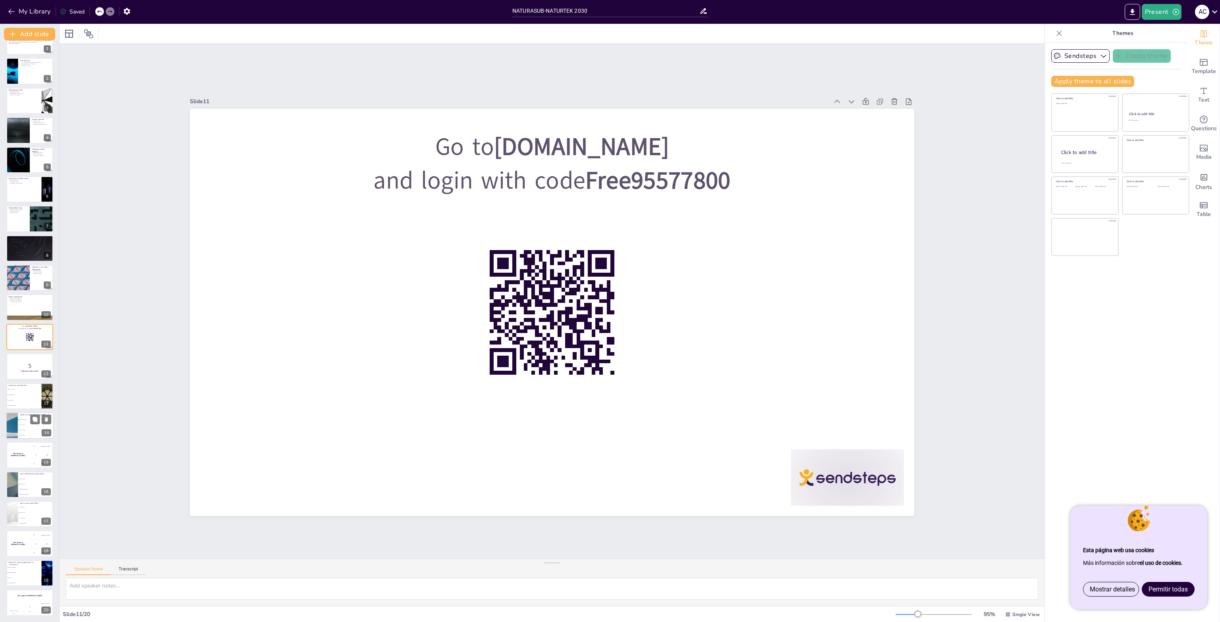
click at [16, 426] on div at bounding box center [12, 425] width 48 height 27
